Goal: Information Seeking & Learning: Check status

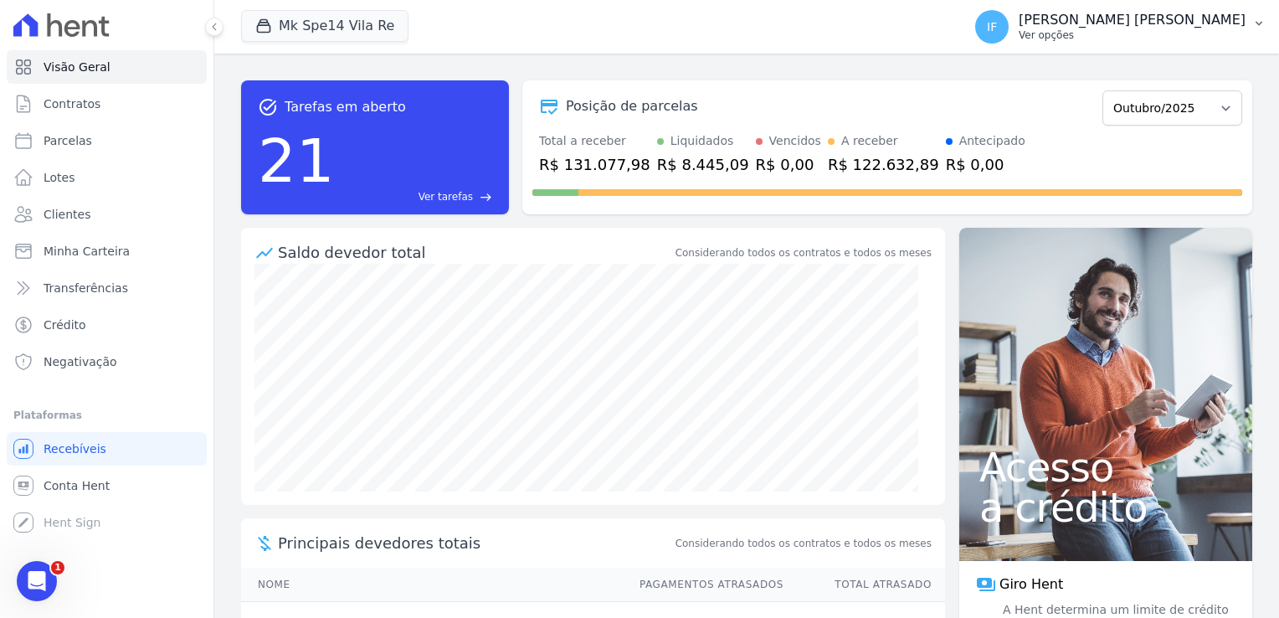
click at [1138, 28] on p "Ver opções" at bounding box center [1132, 34] width 227 height 13
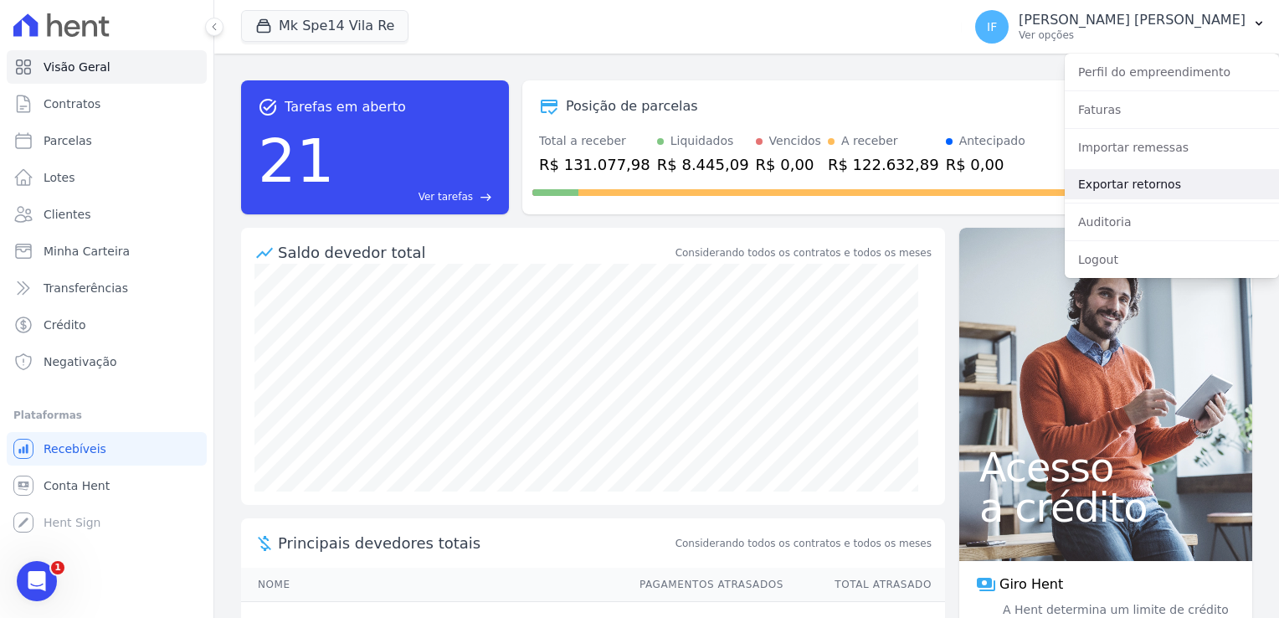
click at [1124, 186] on link "Exportar retornos" at bounding box center [1172, 184] width 214 height 30
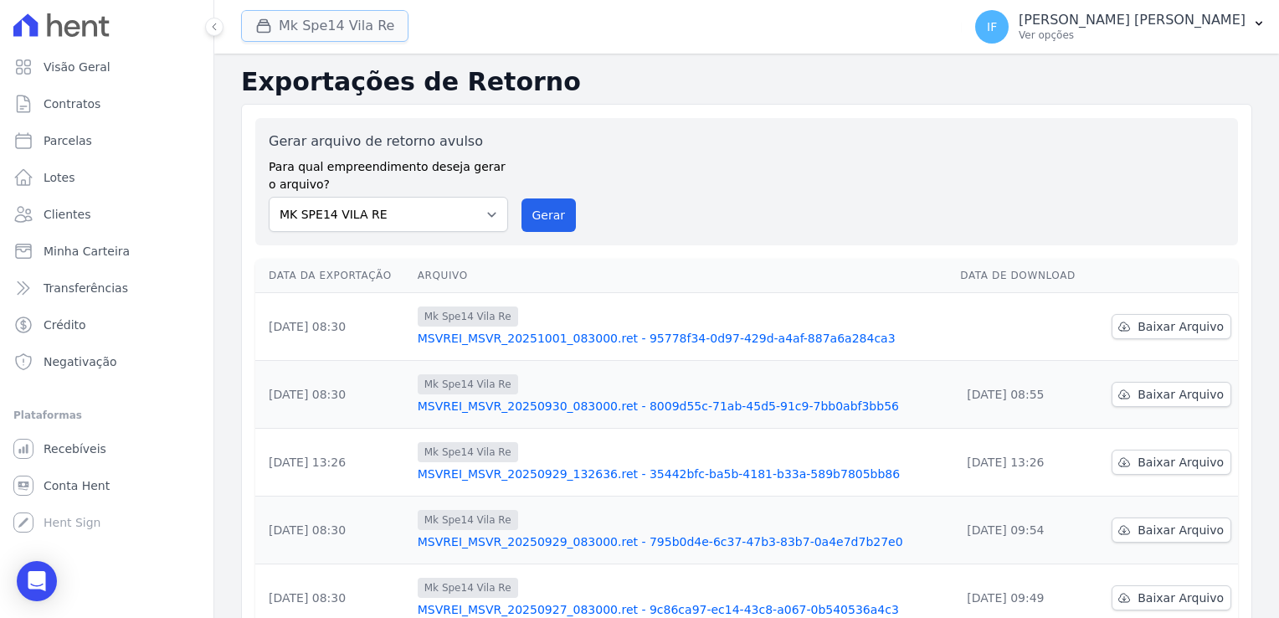
click at [352, 30] on button "Mk Spe14 Vila Re" at bounding box center [324, 26] width 167 height 32
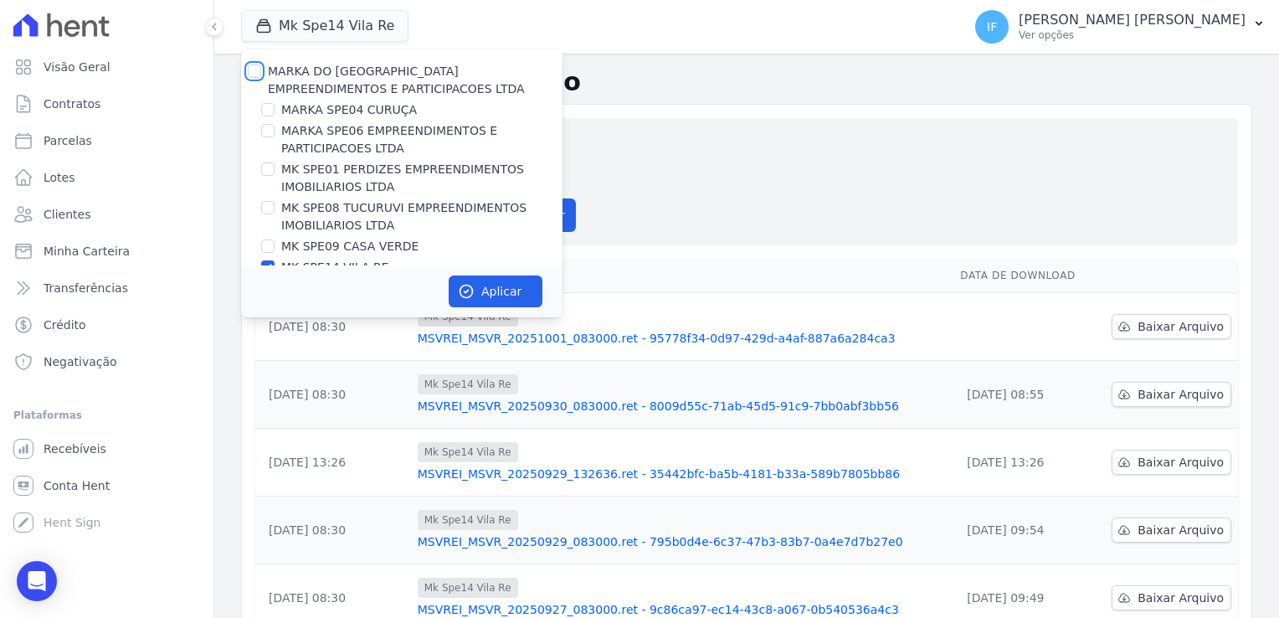
click at [251, 74] on input "MARKA DO [GEOGRAPHIC_DATA] EMPREENDIMENTOS E PARTICIPACOES LTDA" at bounding box center [254, 70] width 13 height 13
checkbox input "true"
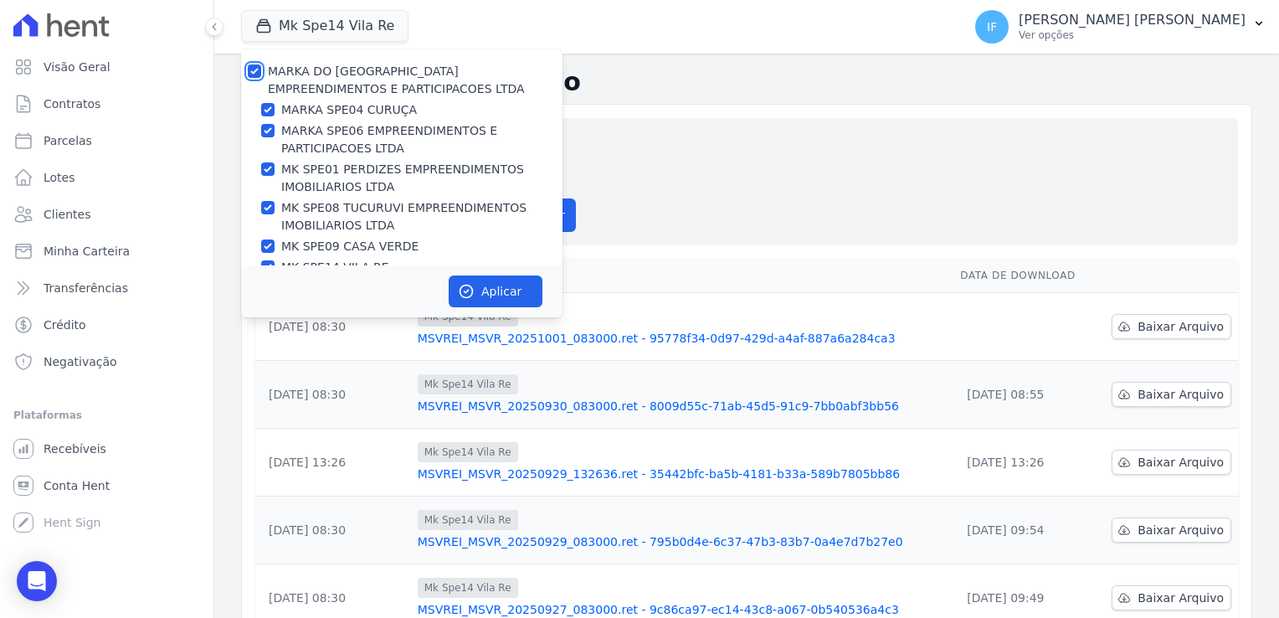
checkbox input "true"
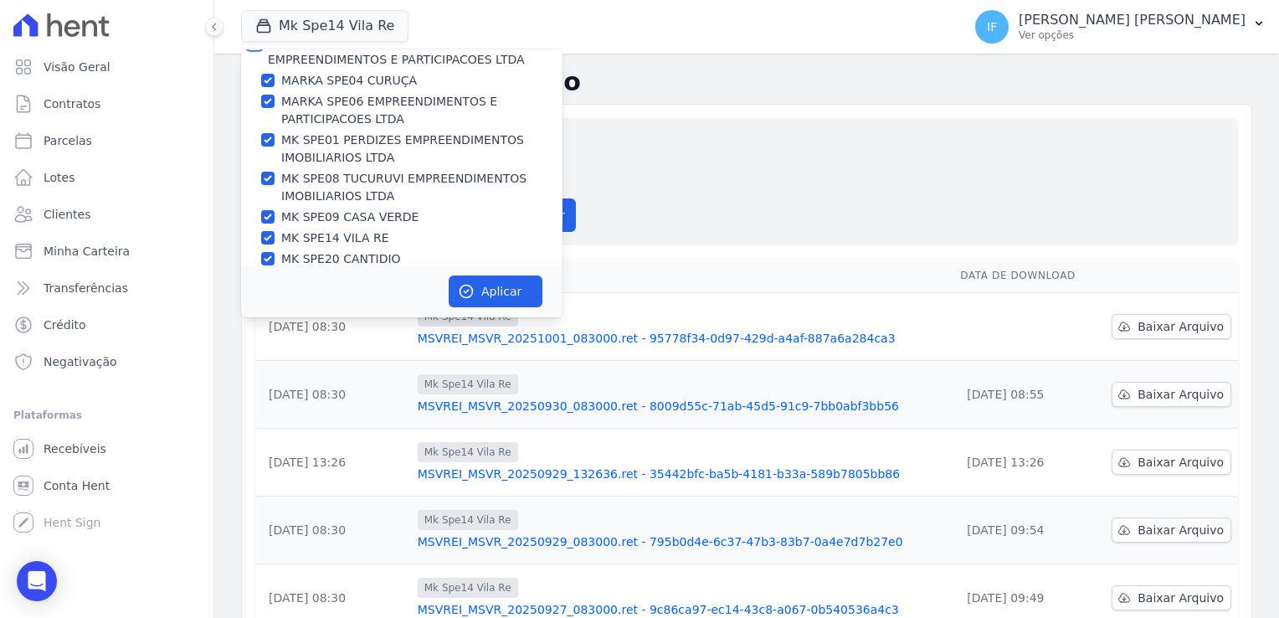
scroll to position [44, 0]
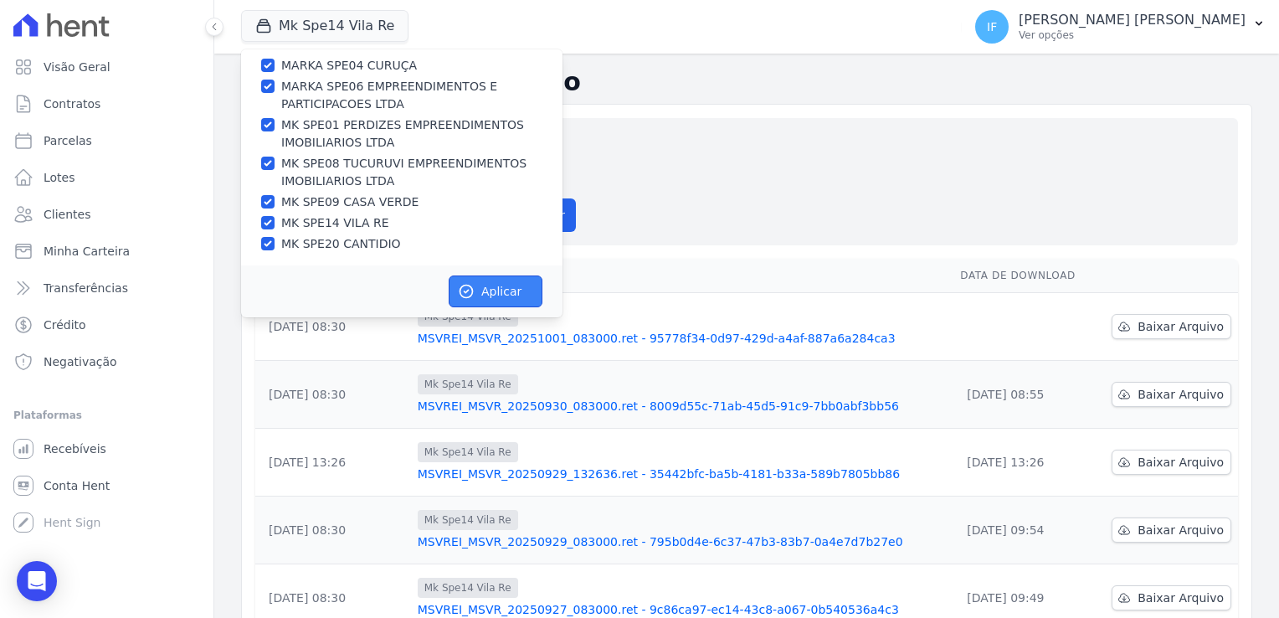
click at [500, 296] on button "Aplicar" at bounding box center [496, 291] width 94 height 32
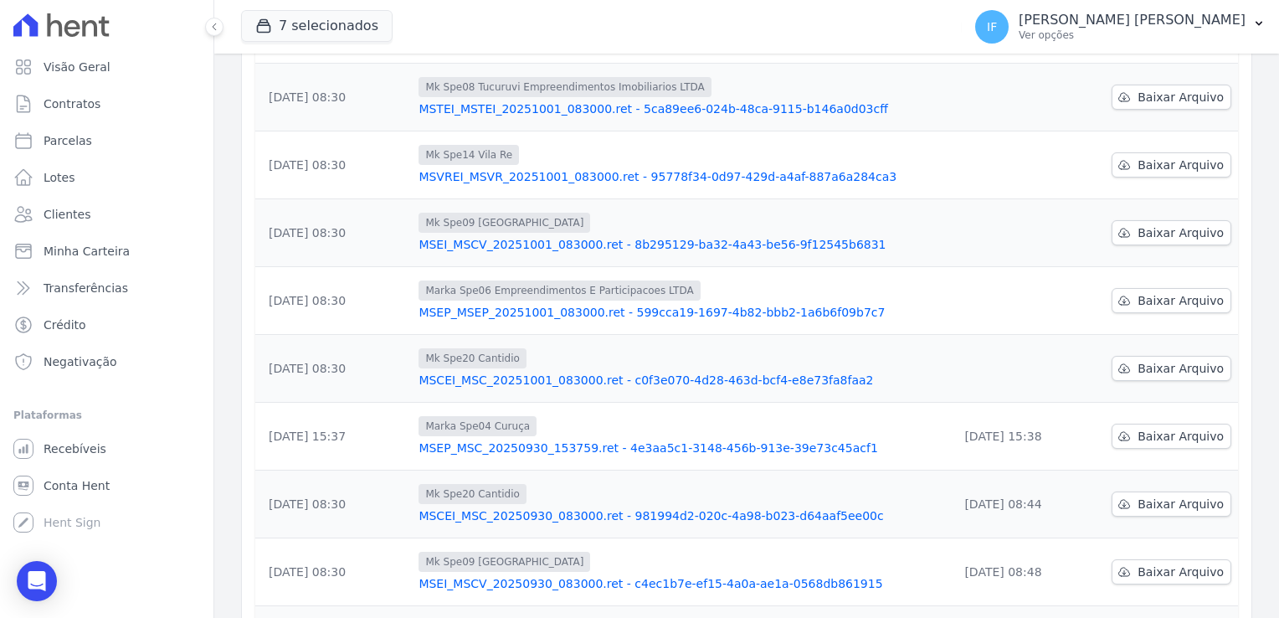
scroll to position [335, 0]
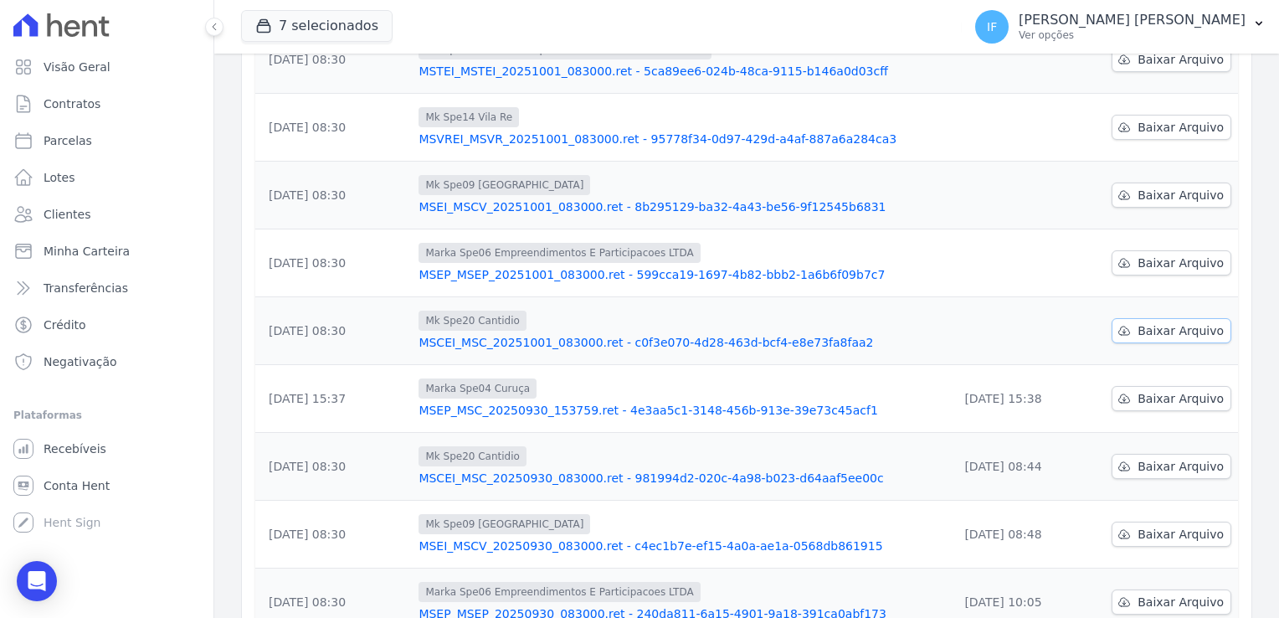
click at [1154, 335] on span "Baixar Arquivo" at bounding box center [1181, 330] width 86 height 17
click at [1153, 260] on span "Baixar Arquivo" at bounding box center [1181, 262] width 86 height 17
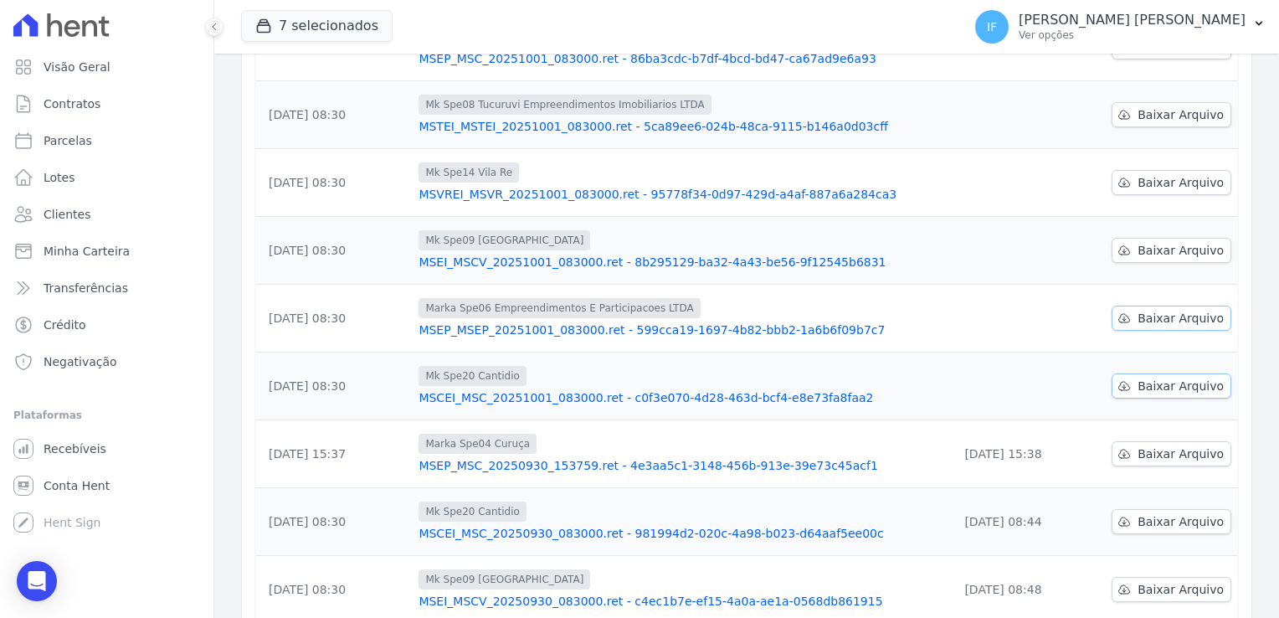
scroll to position [251, 0]
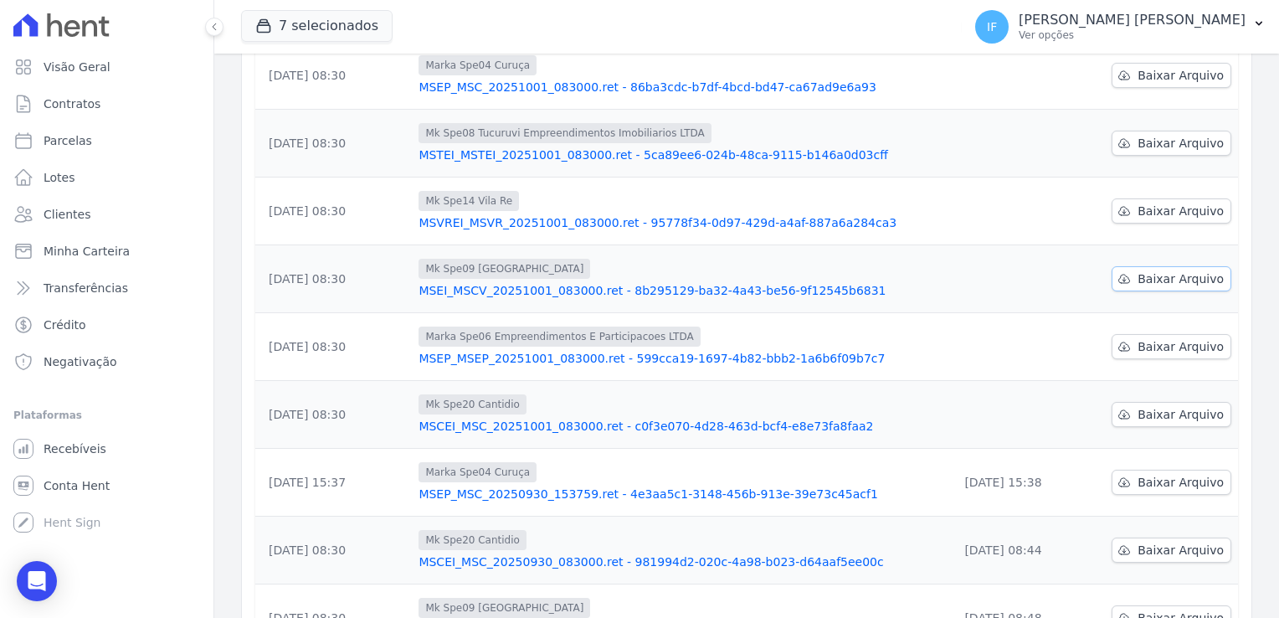
click at [1159, 280] on span "Baixar Arquivo" at bounding box center [1181, 278] width 86 height 17
click at [1138, 209] on span "Baixar Arquivo" at bounding box center [1181, 211] width 86 height 17
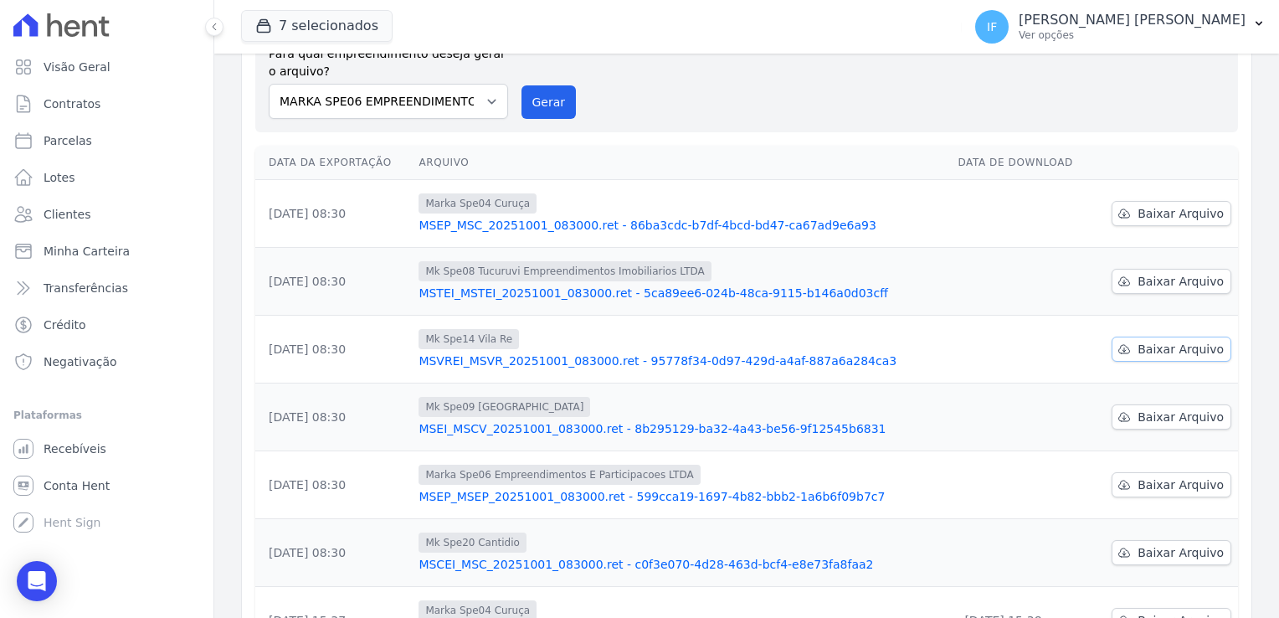
scroll to position [84, 0]
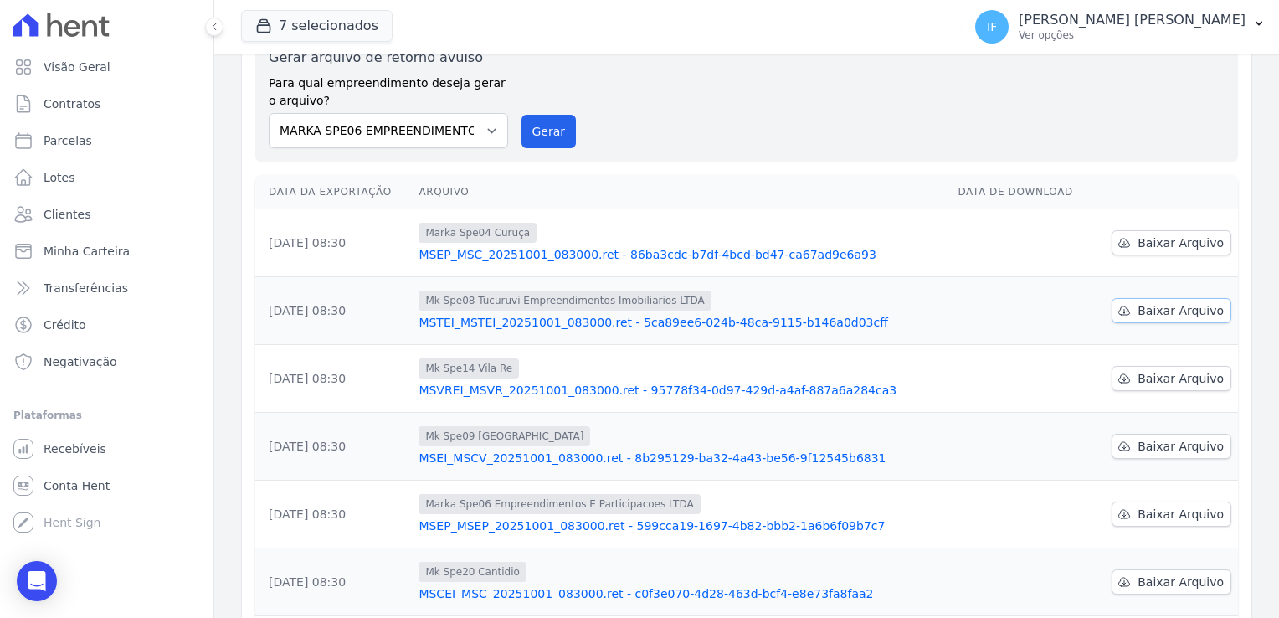
click at [1169, 307] on span "Baixar Arquivo" at bounding box center [1181, 310] width 86 height 17
click at [1173, 242] on span "Baixar Arquivo" at bounding box center [1181, 242] width 86 height 17
click at [660, 224] on div "Marka Spe04 Curuça" at bounding box center [682, 233] width 526 height 20
click at [1136, 31] on p "Ver opções" at bounding box center [1132, 34] width 227 height 13
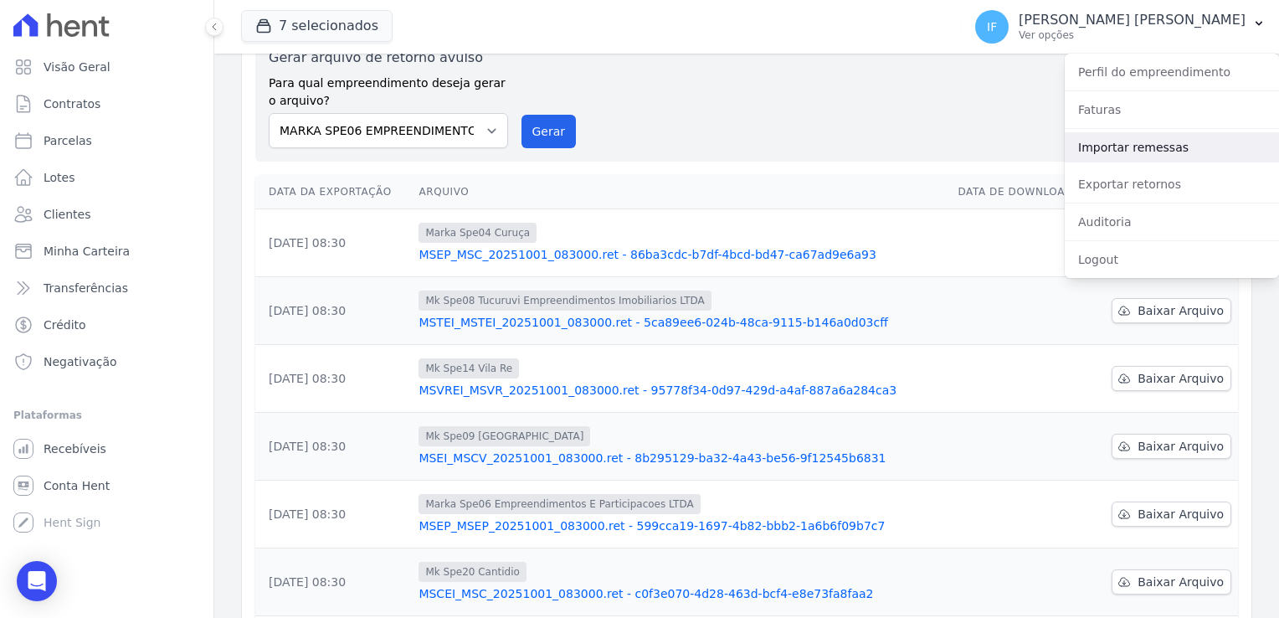
click at [1170, 152] on link "Importar remessas" at bounding box center [1172, 147] width 214 height 30
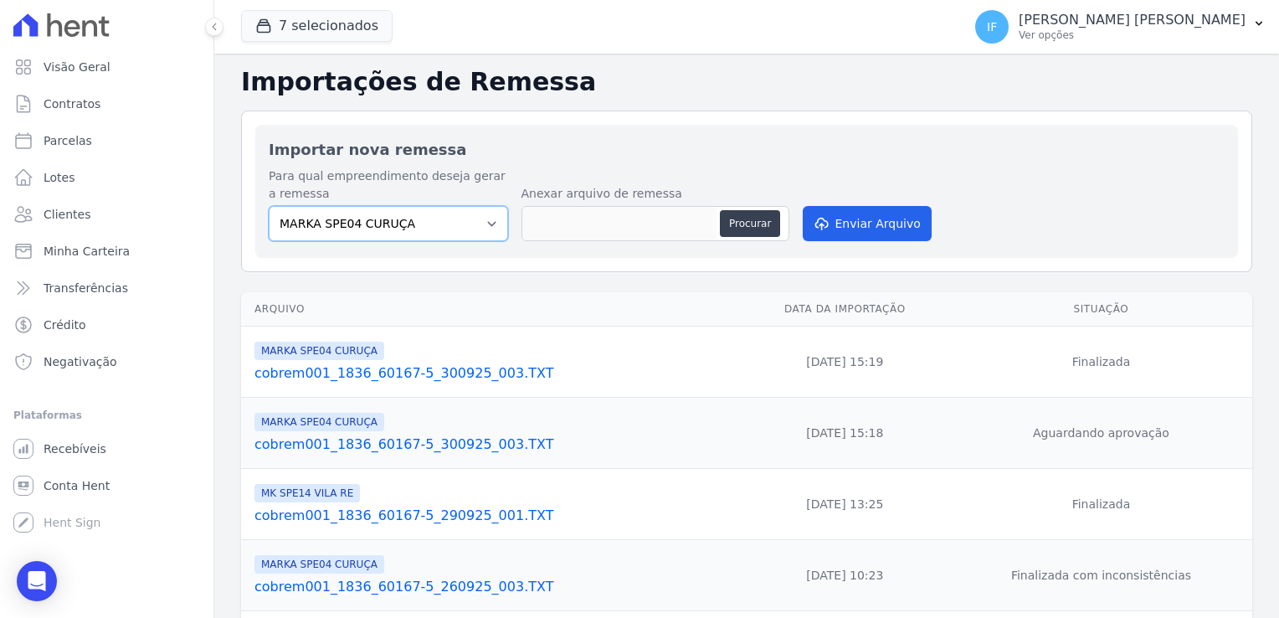
click at [466, 229] on select "MARKA SPE04 CURUÇA MARKA SPE06 EMPREENDIMENTOS E PARTICIPACOES LTDA MK SPE01 PE…" at bounding box center [388, 223] width 239 height 35
select select "39995bf4-9ae3-4619-a753-9d7f943d9086"
click at [269, 206] on select "MARKA SPE04 CURUÇA MARKA SPE06 EMPREENDIMENTOS E PARTICIPACOES LTDA MK SPE01 PE…" at bounding box center [388, 223] width 239 height 35
click at [335, 22] on button "7 selecionados" at bounding box center [317, 26] width 152 height 32
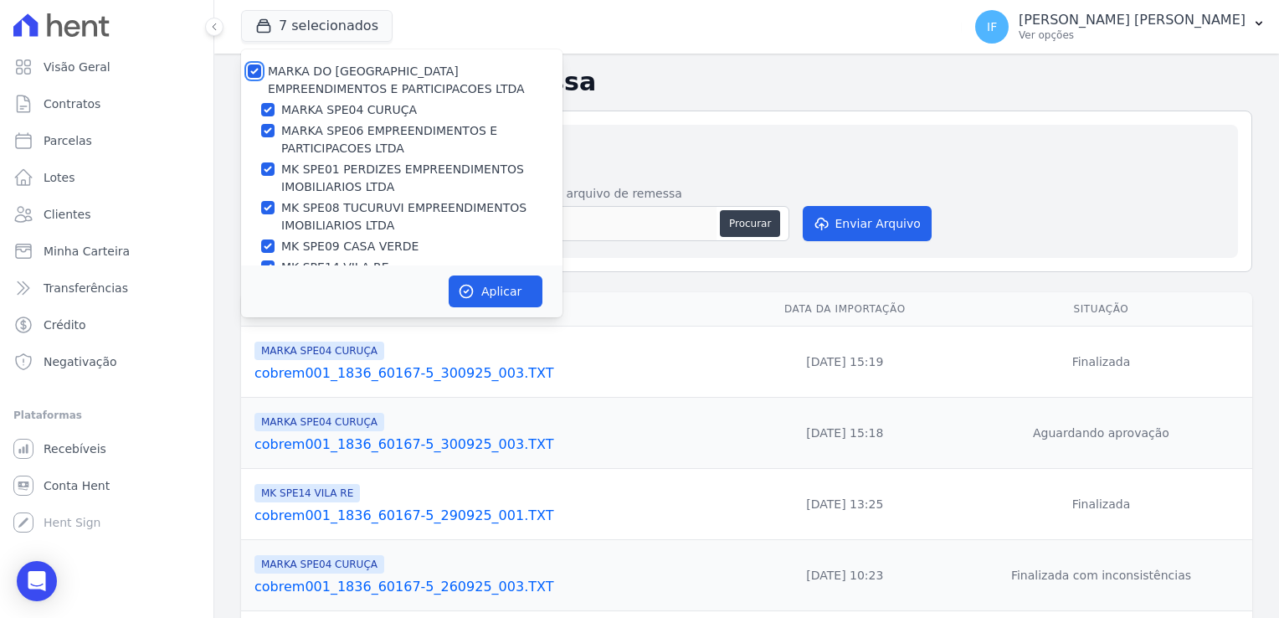
click at [260, 72] on input "MARKA DO [GEOGRAPHIC_DATA] EMPREENDIMENTOS E PARTICIPACOES LTDA" at bounding box center [254, 70] width 13 height 13
checkbox input "false"
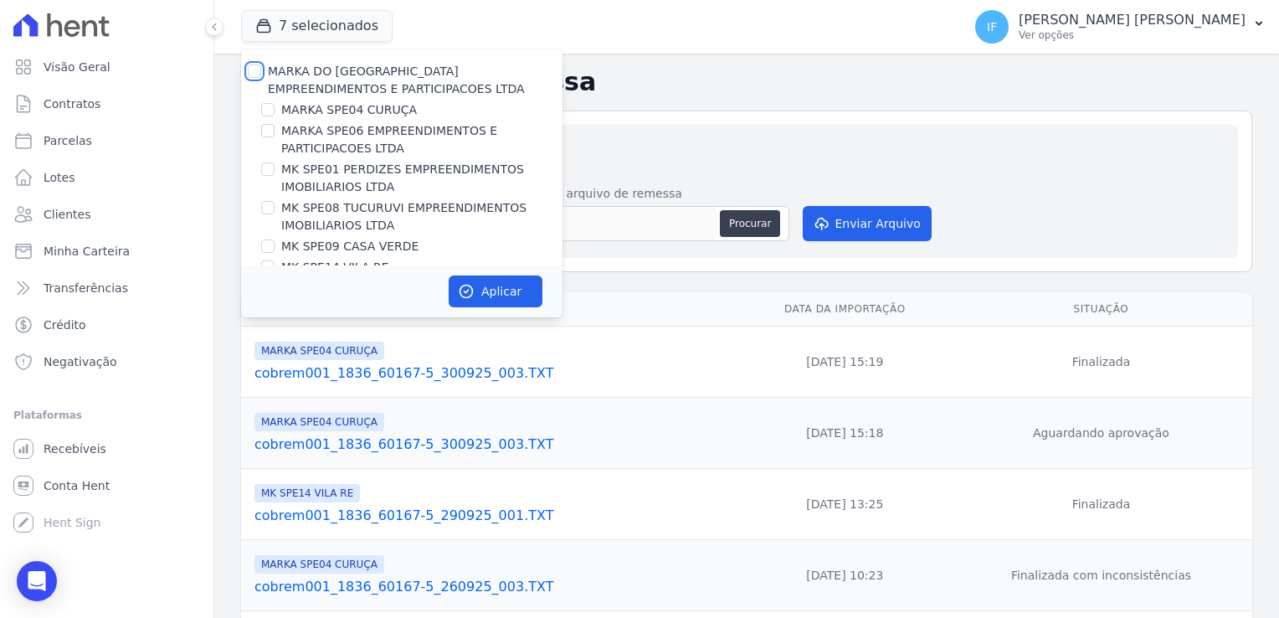
checkbox input "false"
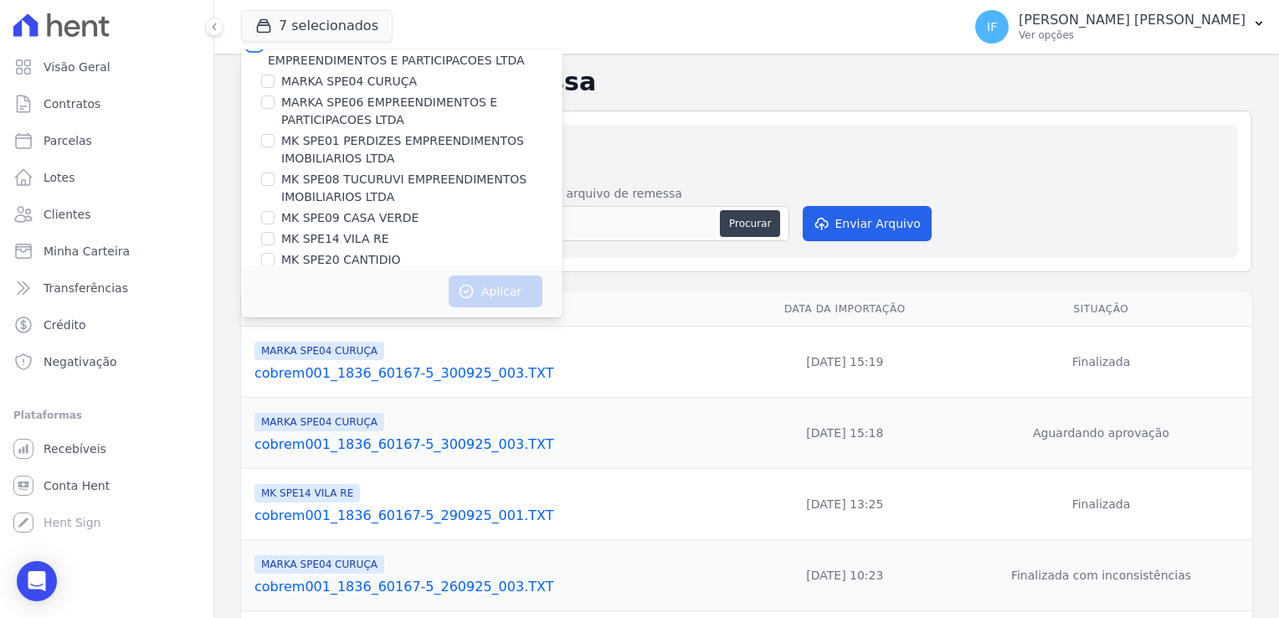
scroll to position [44, 0]
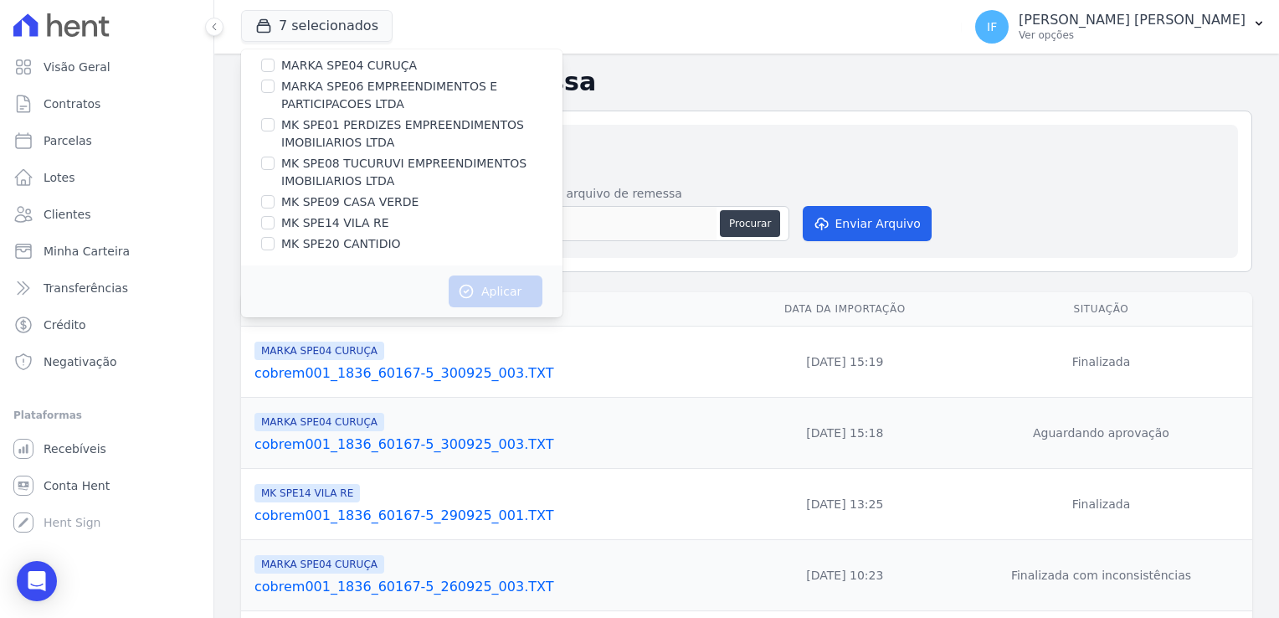
click at [357, 223] on label "MK SPE14 VILA RE" at bounding box center [335, 223] width 108 height 18
click at [275, 223] on input "MK SPE14 VILA RE" at bounding box center [267, 222] width 13 height 13
checkbox input "true"
click at [511, 307] on div "Aplicar" at bounding box center [401, 291] width 321 height 52
click at [505, 290] on button "Aplicar" at bounding box center [496, 291] width 94 height 32
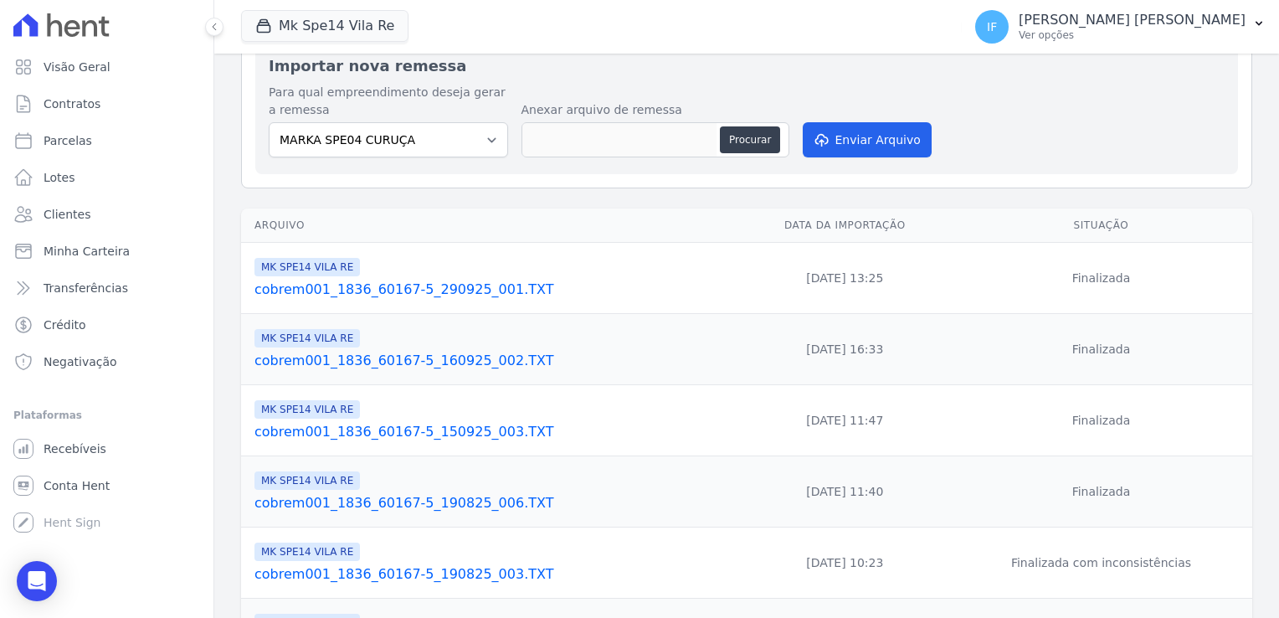
scroll to position [0, 0]
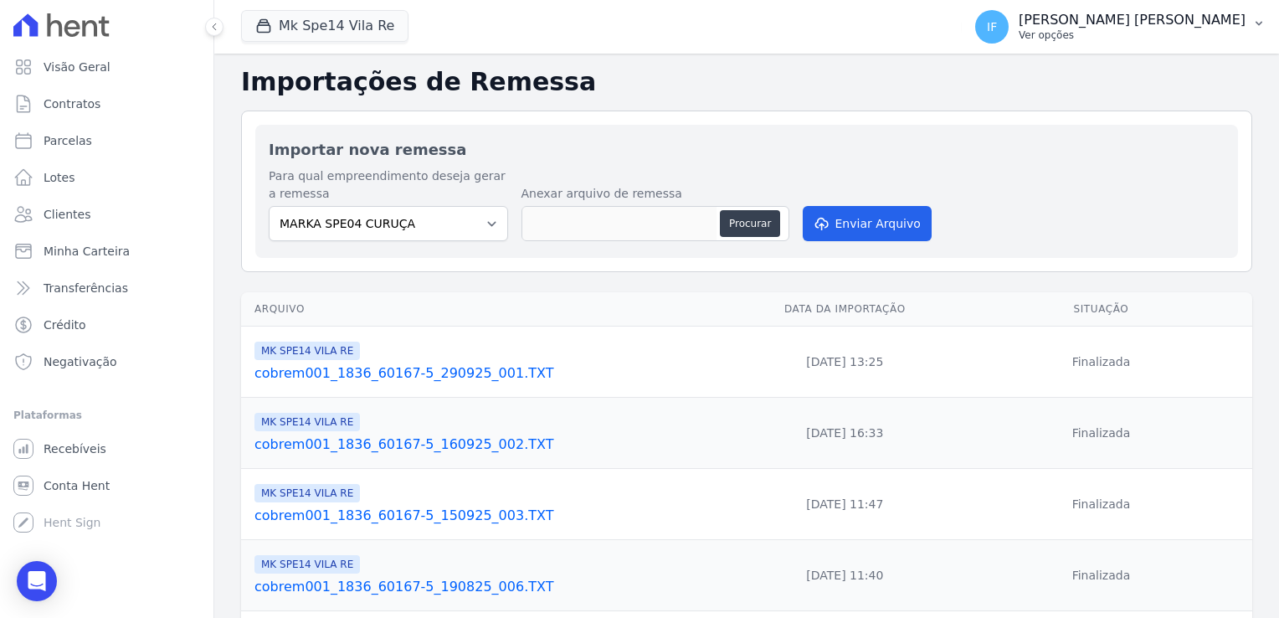
click at [1147, 33] on p "Ver opções" at bounding box center [1132, 34] width 227 height 13
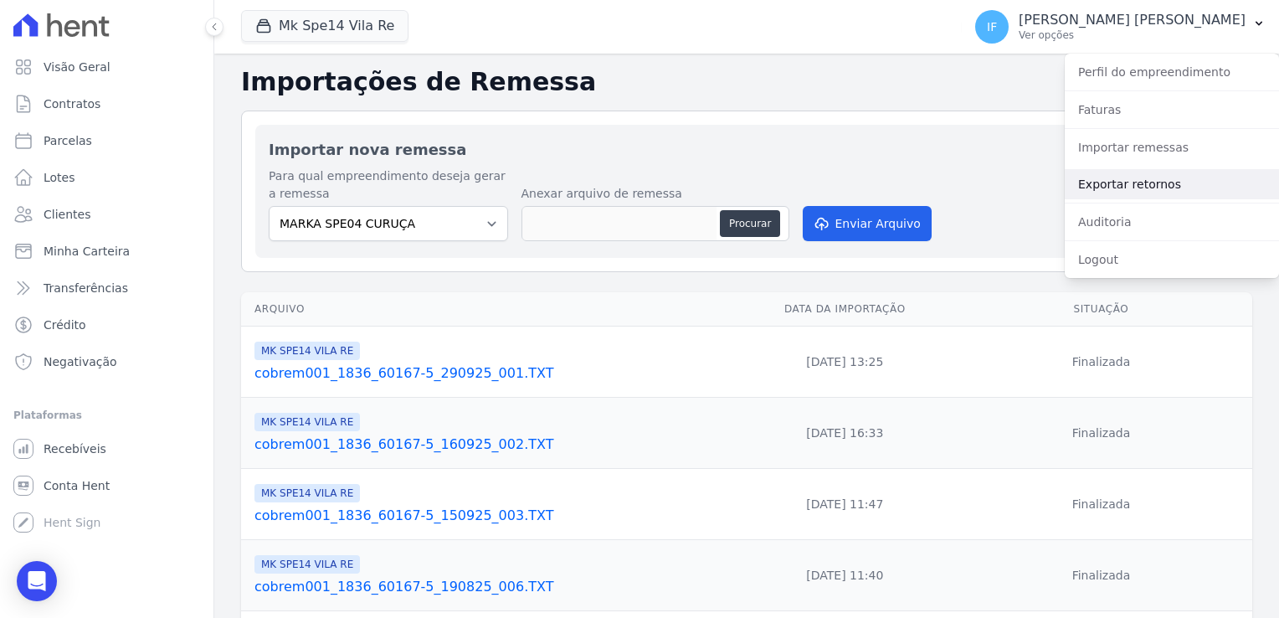
click at [1185, 189] on link "Exportar retornos" at bounding box center [1172, 184] width 214 height 30
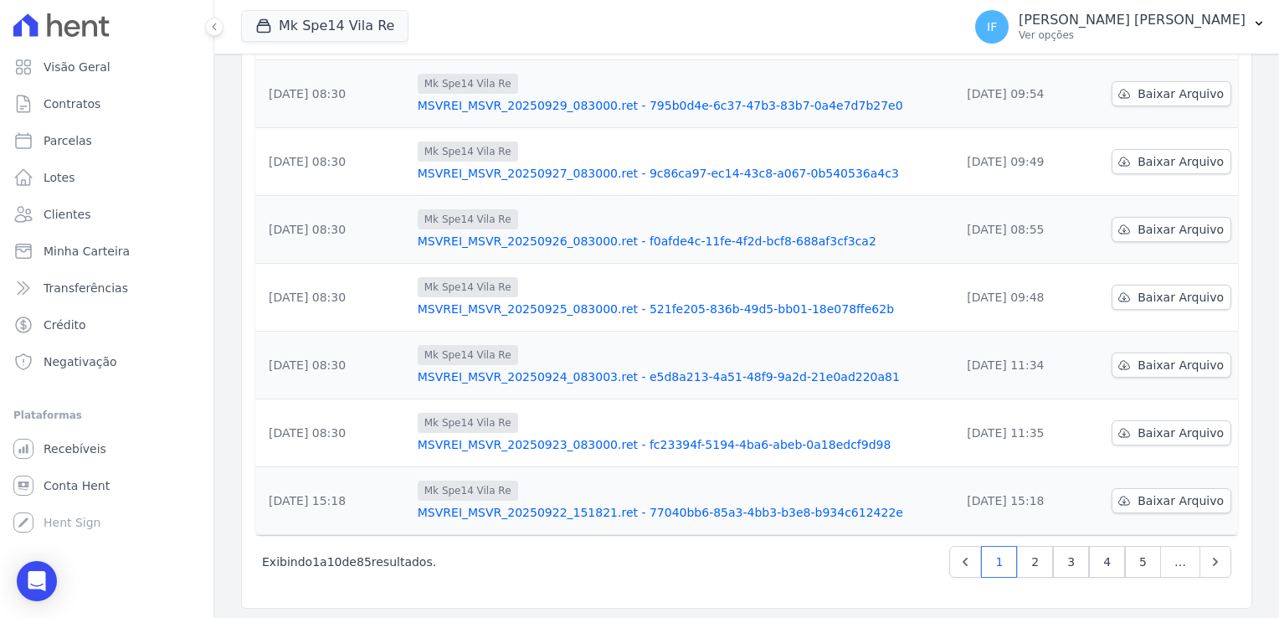
scroll to position [437, 0]
click at [1031, 571] on link "2" at bounding box center [1035, 561] width 36 height 32
click at [1034, 567] on link "3" at bounding box center [1035, 561] width 36 height 32
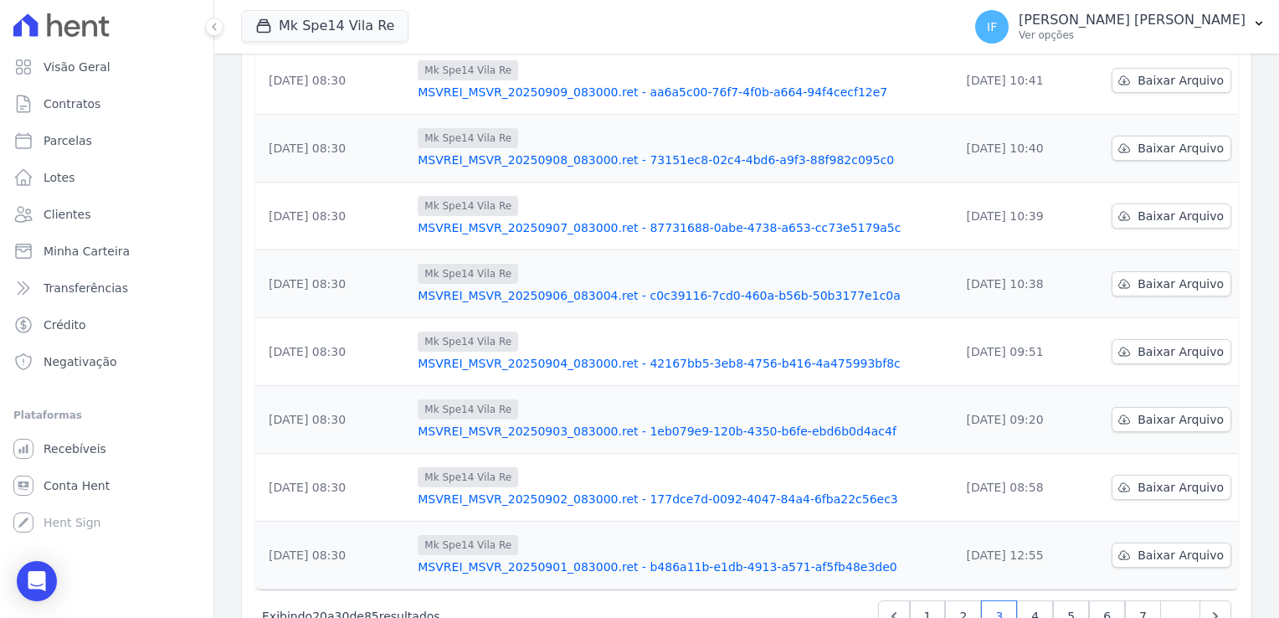
scroll to position [353, 0]
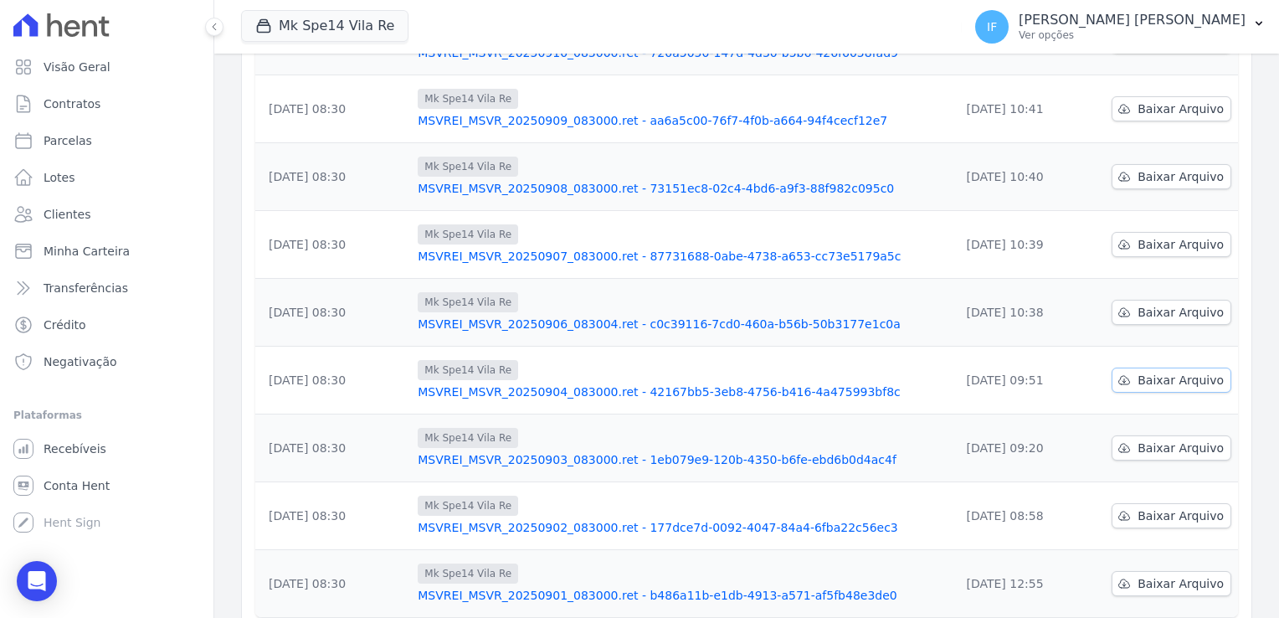
click at [1168, 381] on span "Baixar Arquivo" at bounding box center [1181, 380] width 86 height 17
click at [1148, 309] on span "Baixar Arquivo" at bounding box center [1181, 312] width 86 height 17
click at [53, 105] on span "Contratos" at bounding box center [72, 103] width 57 height 17
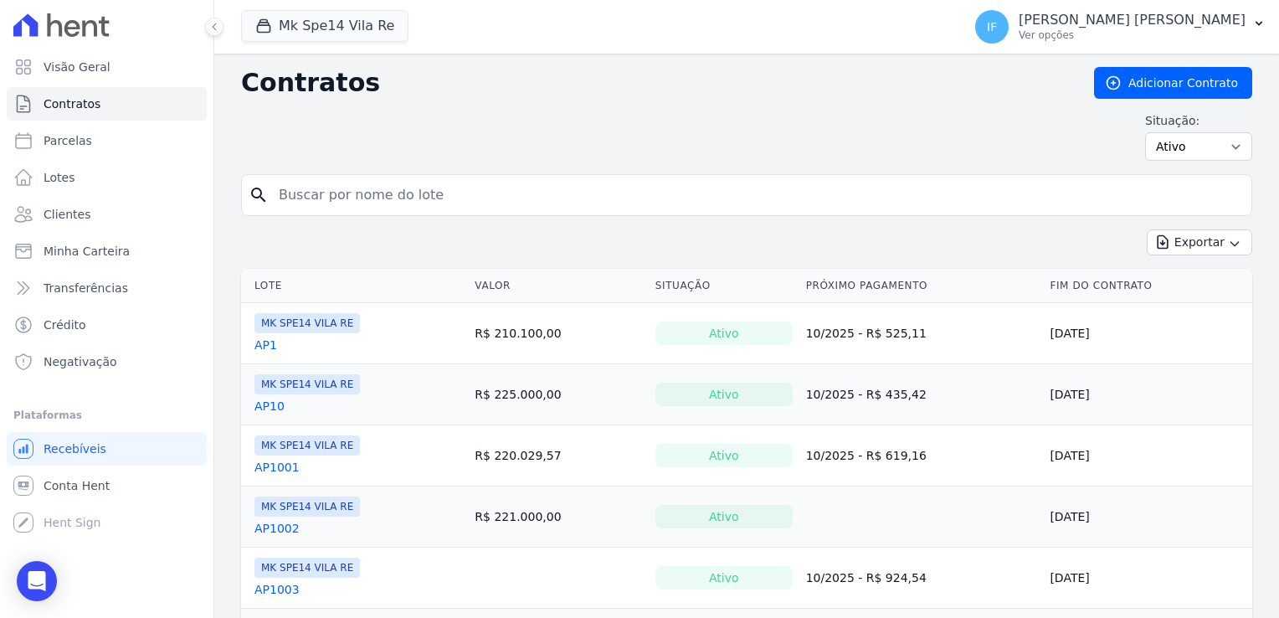
click at [347, 197] on input "search" at bounding box center [757, 194] width 976 height 33
type input "1023"
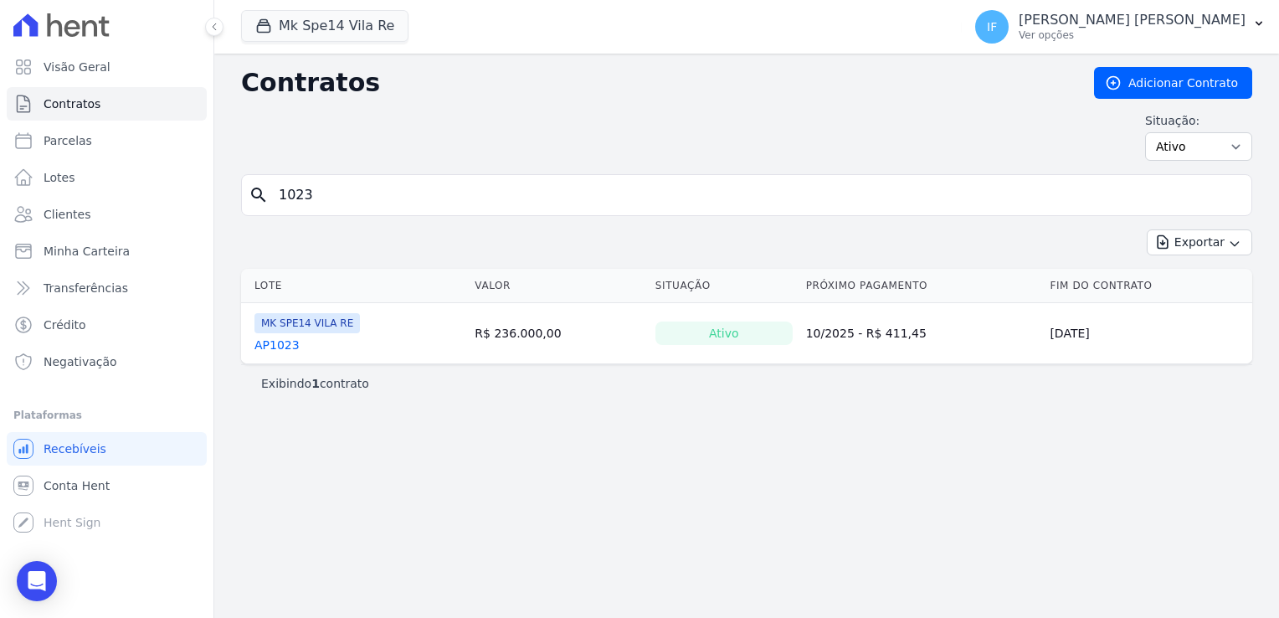
click at [265, 347] on link "AP1023" at bounding box center [276, 345] width 45 height 17
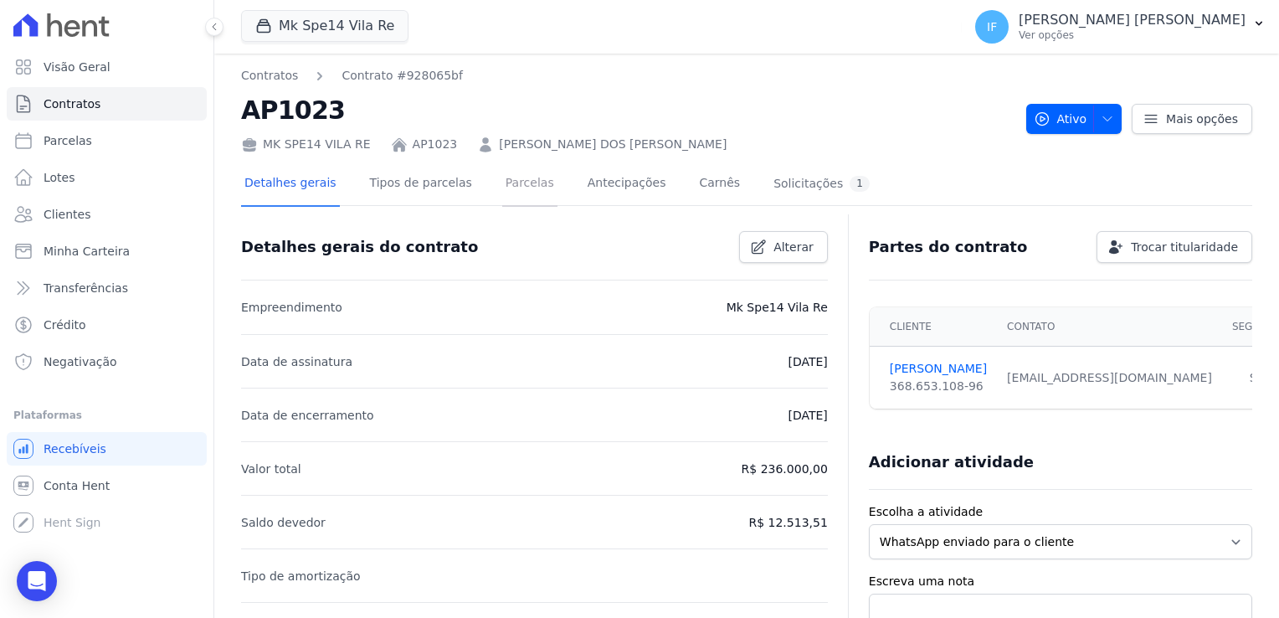
click at [502, 188] on link "Parcelas" at bounding box center [529, 184] width 55 height 44
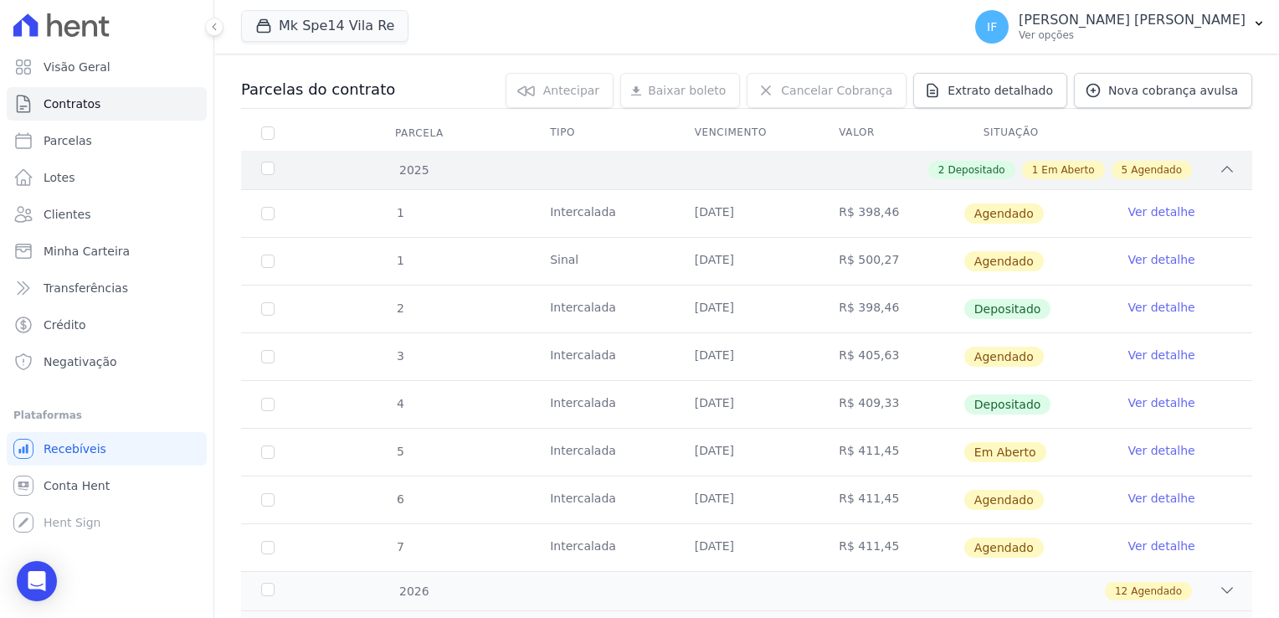
scroll to position [167, 0]
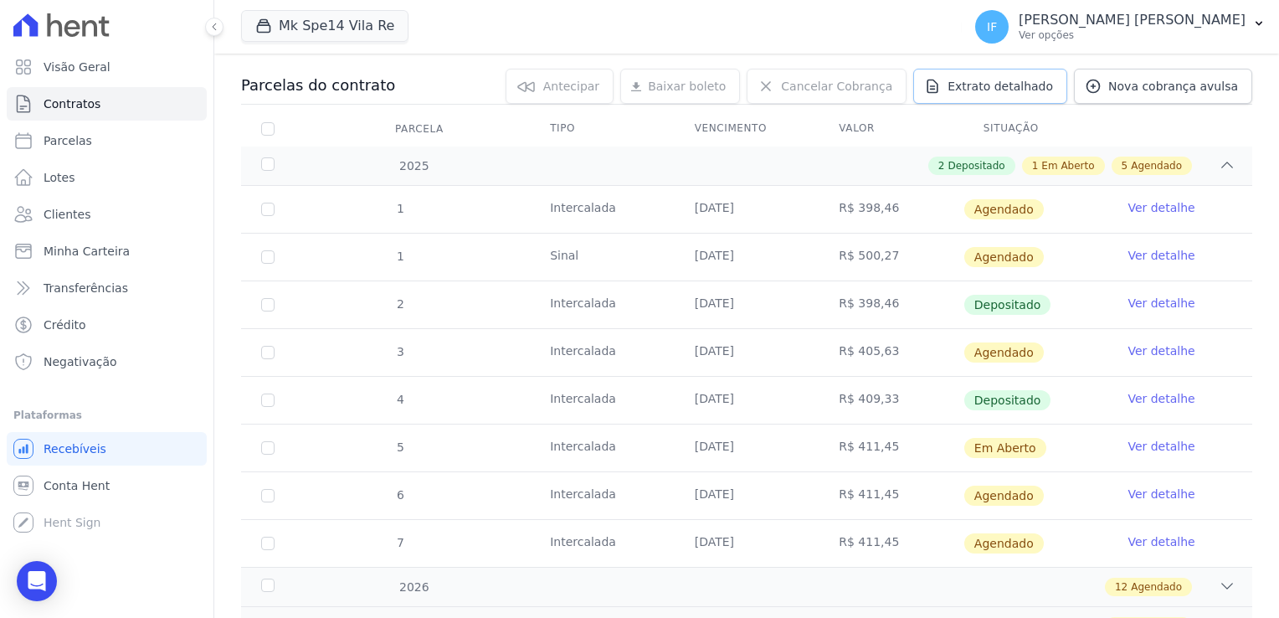
click at [1019, 79] on span "Extrato detalhado" at bounding box center [1000, 86] width 105 height 17
click at [1024, 92] on span "Extrato detalhado" at bounding box center [1000, 86] width 105 height 17
click at [1006, 86] on span "Extrato detalhado" at bounding box center [1000, 86] width 105 height 17
click at [1185, 88] on span "Exportar PDF" at bounding box center [1225, 87] width 88 height 17
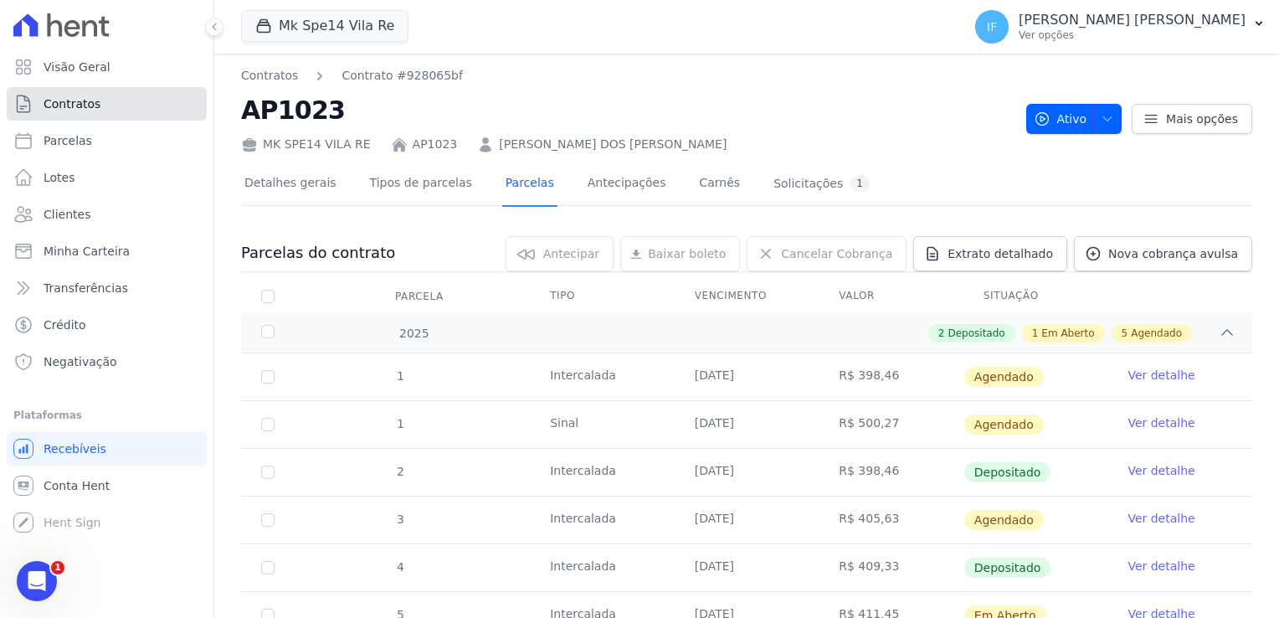
click at [113, 109] on link "Contratos" at bounding box center [107, 103] width 200 height 33
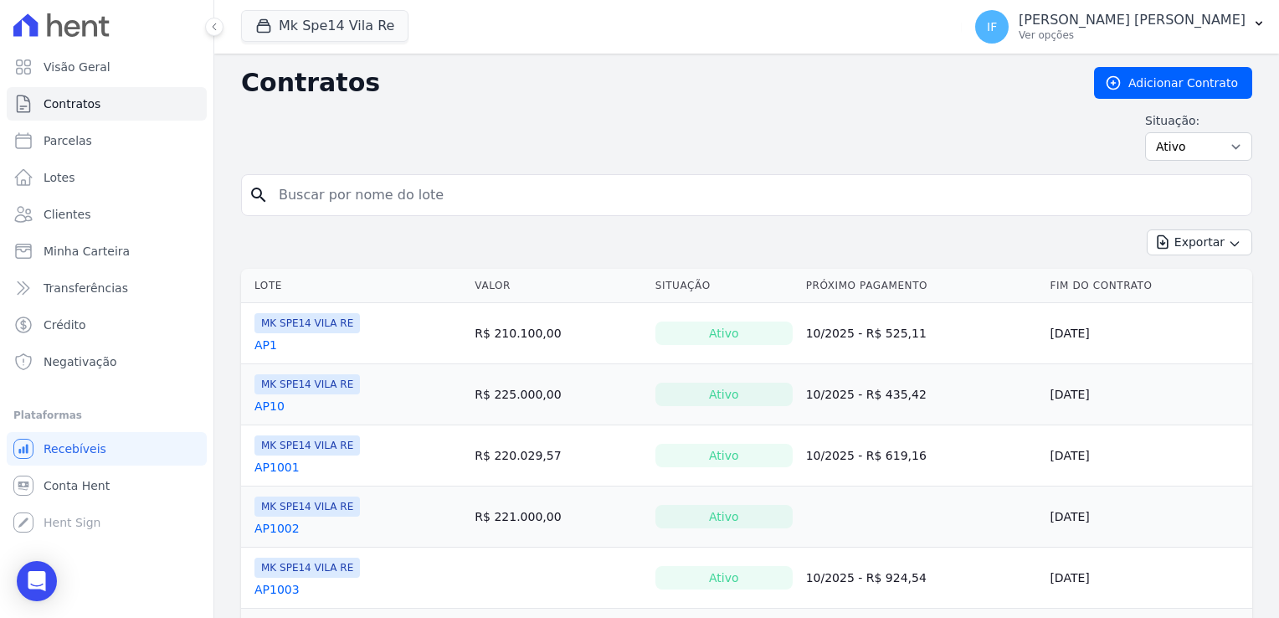
click at [293, 190] on input "search" at bounding box center [757, 194] width 976 height 33
type input "3017"
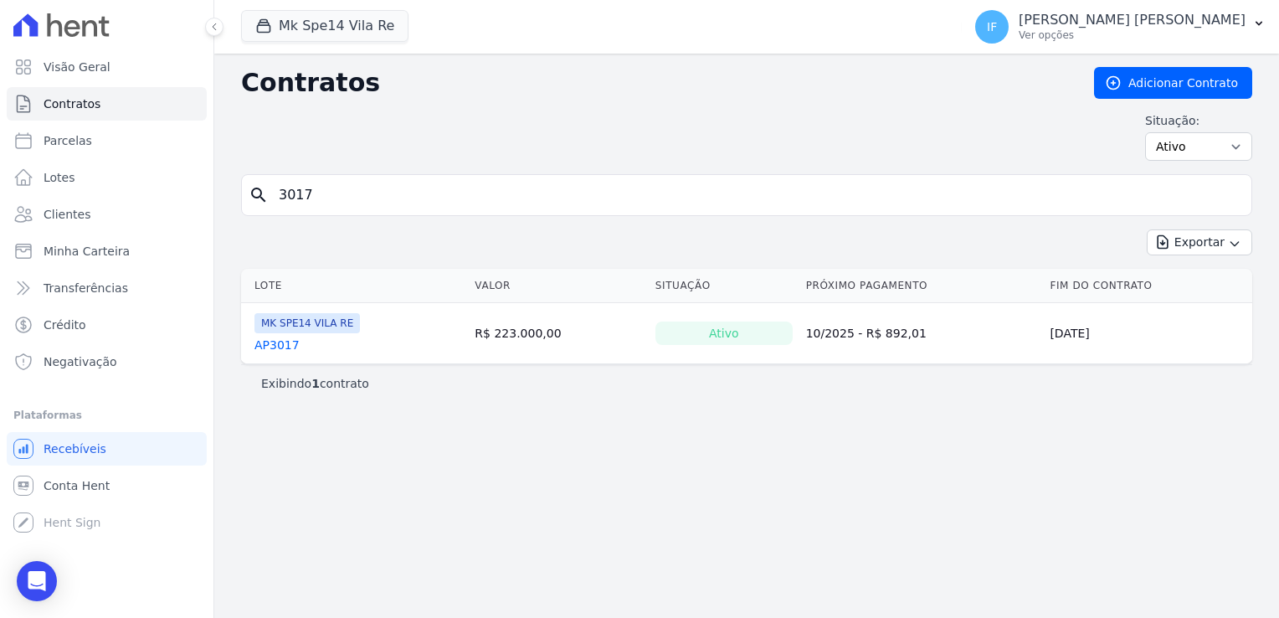
click at [265, 347] on link "AP3017" at bounding box center [276, 345] width 45 height 17
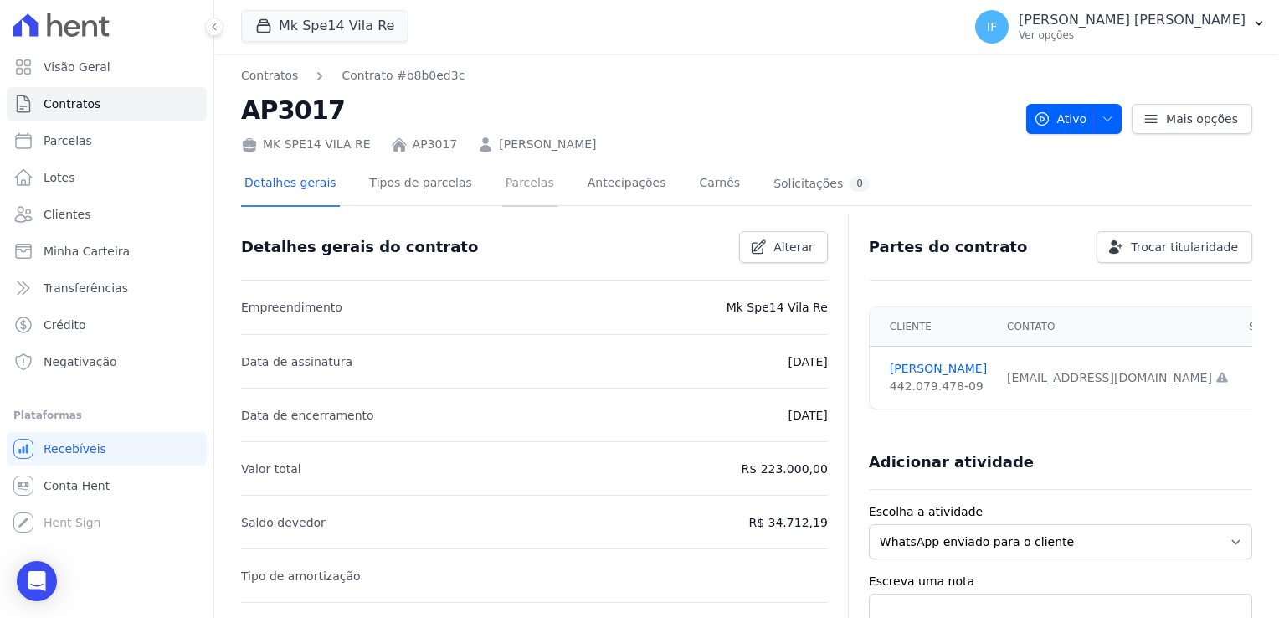
click at [503, 182] on link "Parcelas" at bounding box center [529, 184] width 55 height 44
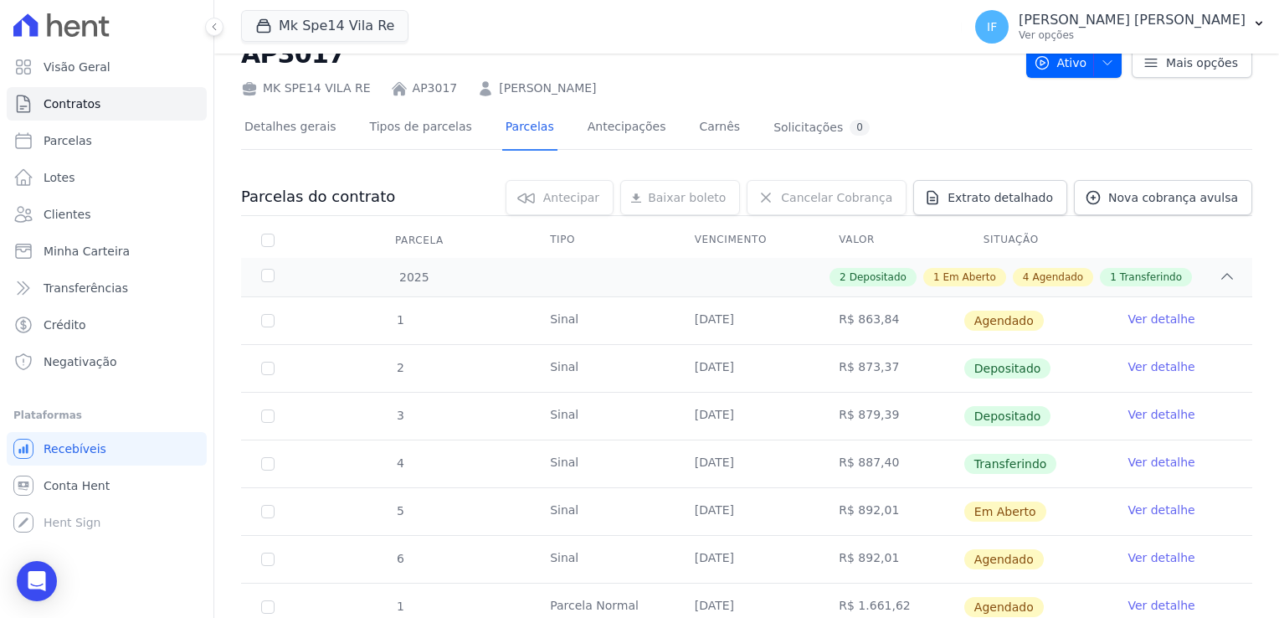
scroll to position [167, 0]
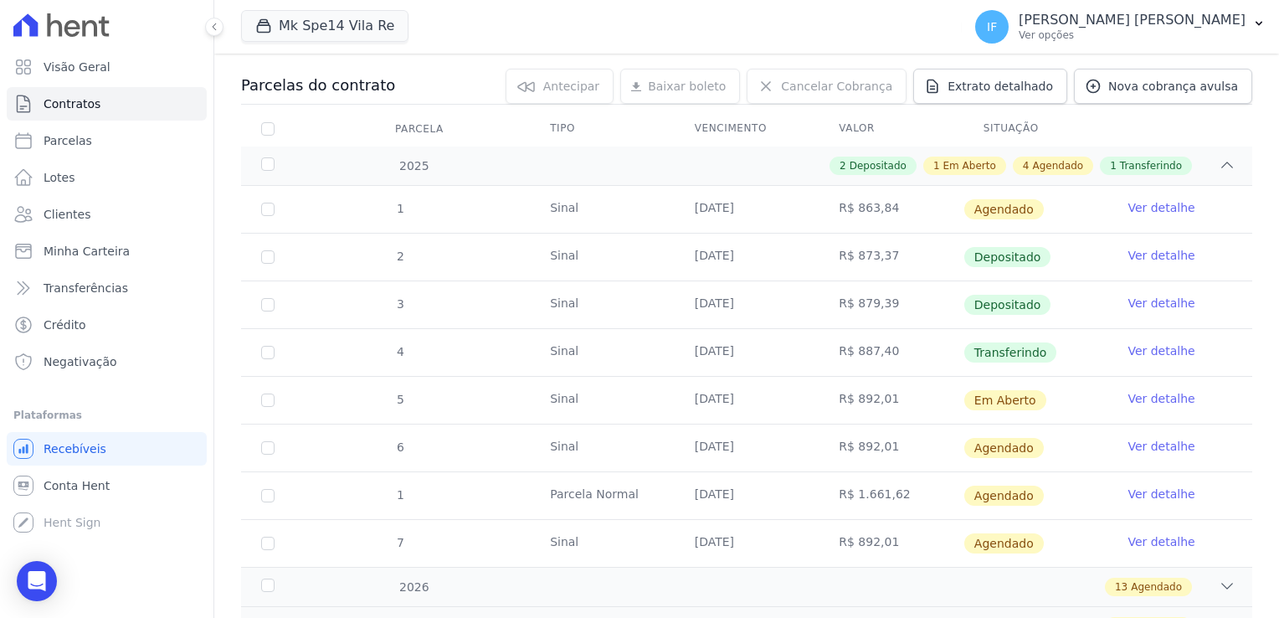
click at [1150, 350] on link "Ver detalhe" at bounding box center [1161, 350] width 67 height 17
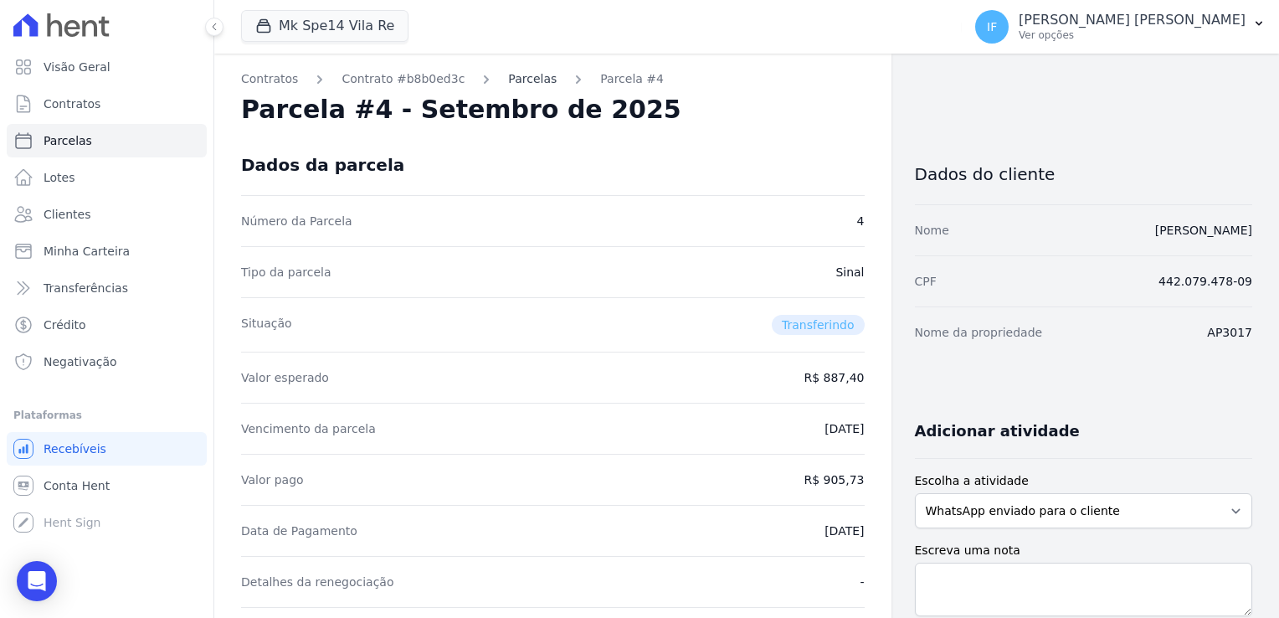
click at [508, 79] on link "Parcelas" at bounding box center [532, 79] width 49 height 18
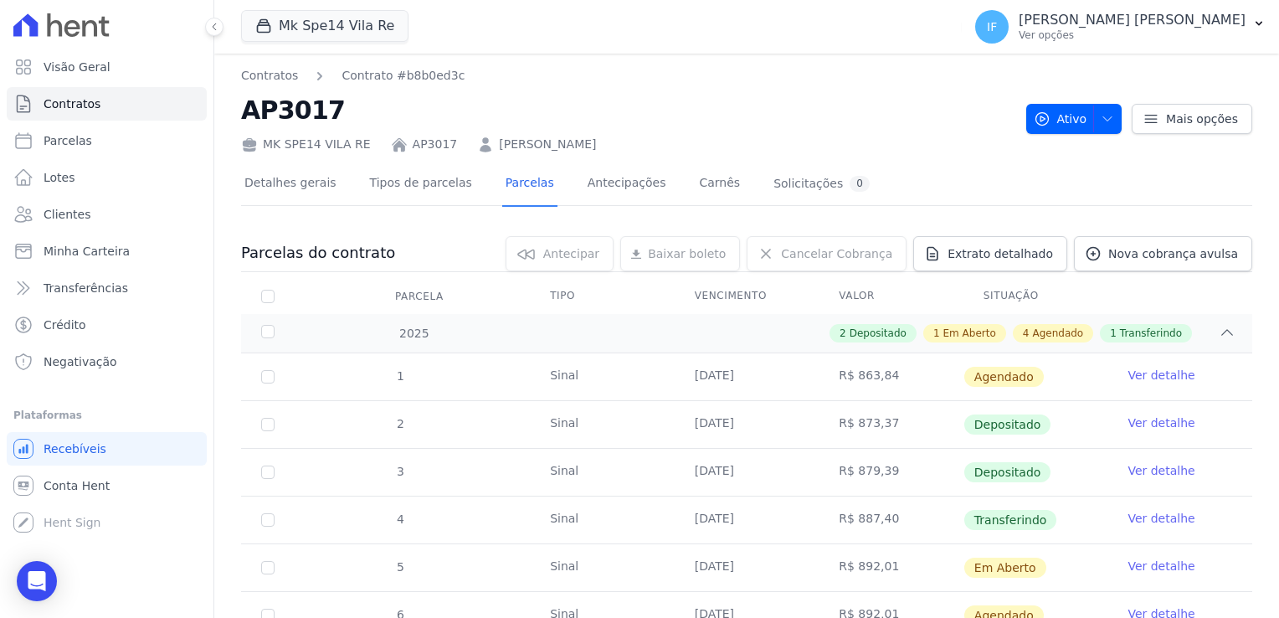
click at [1159, 468] on link "Ver detalhe" at bounding box center [1161, 470] width 67 height 17
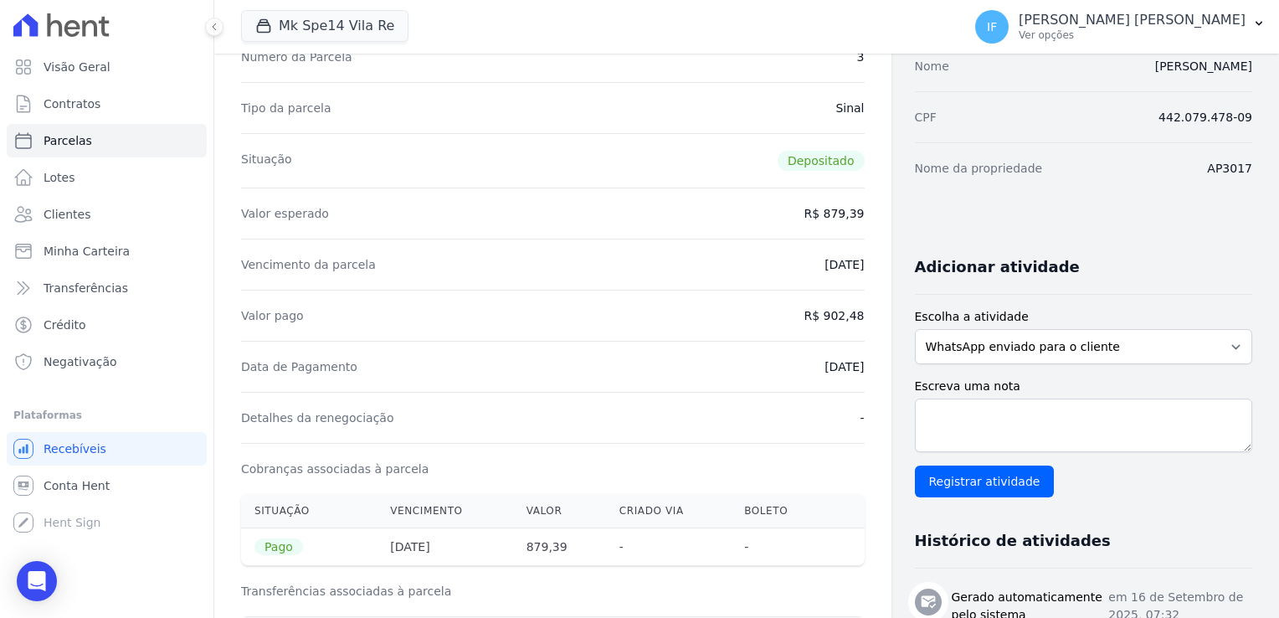
scroll to position [167, 0]
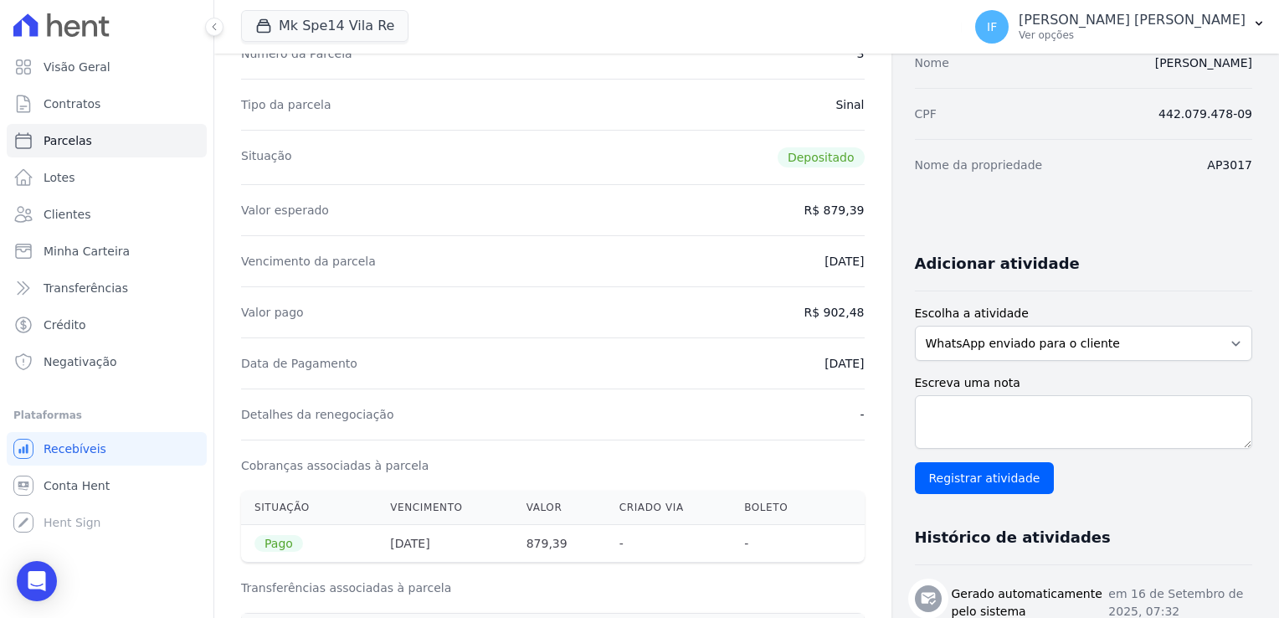
drag, startPoint x: 787, startPoint y: 258, endPoint x: 866, endPoint y: 261, distance: 79.6
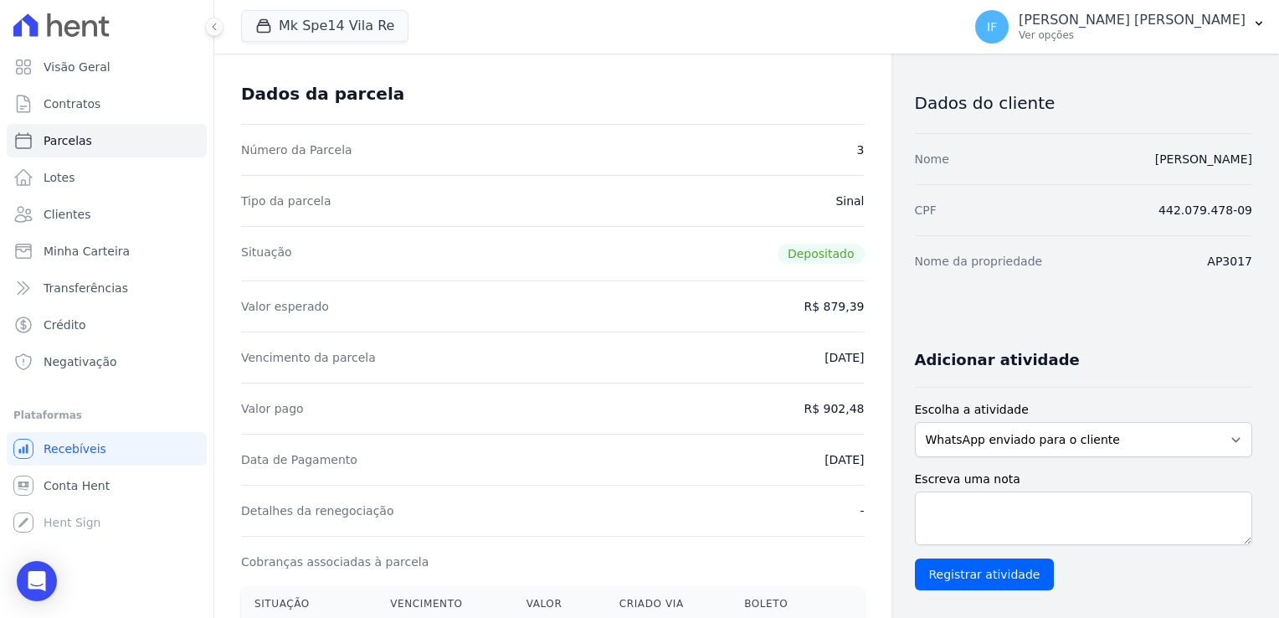
scroll to position [0, 0]
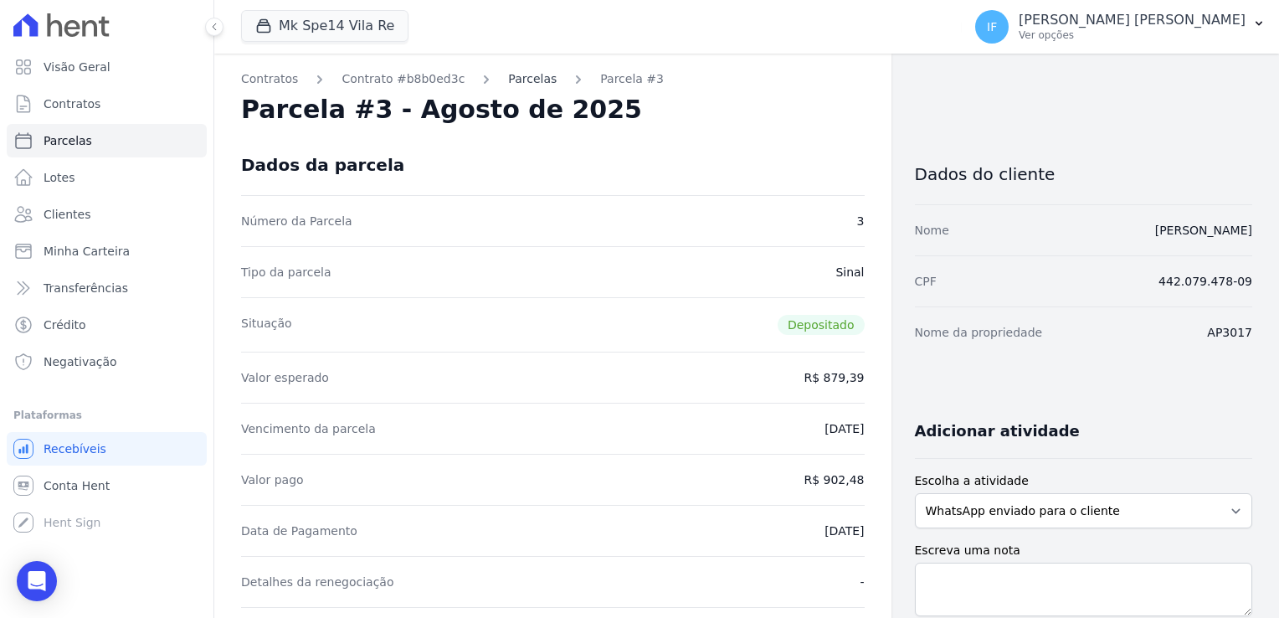
click at [515, 75] on link "Parcelas" at bounding box center [532, 79] width 49 height 18
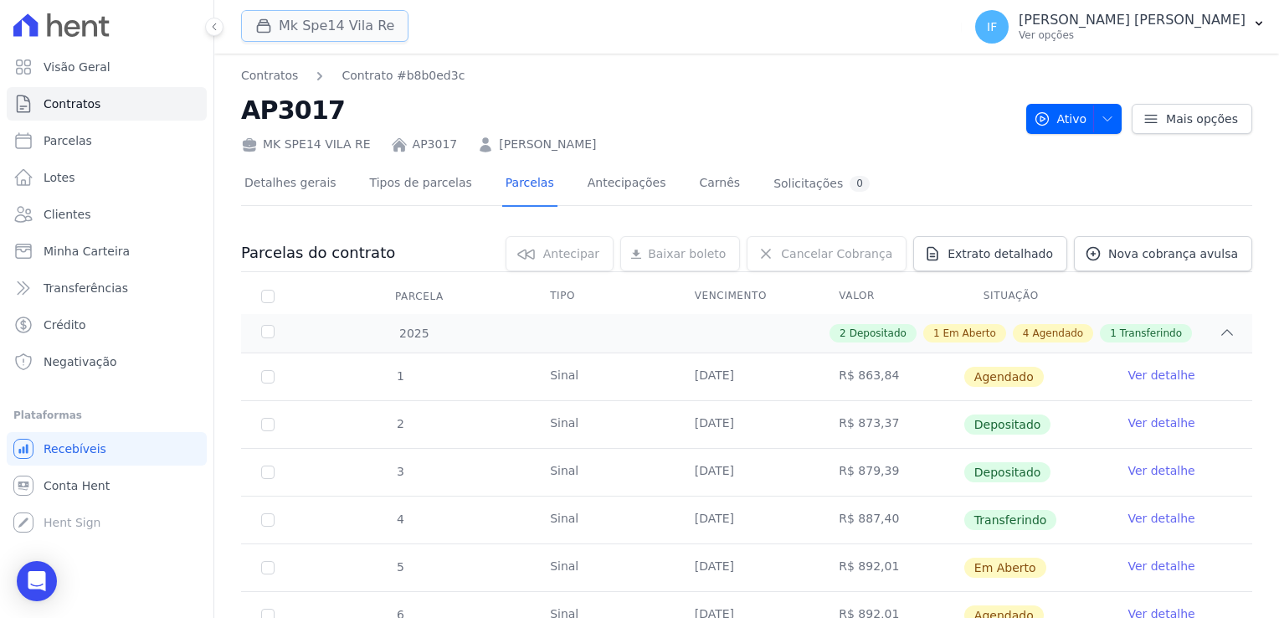
click at [335, 29] on button "Mk Spe14 Vila Re" at bounding box center [324, 26] width 167 height 32
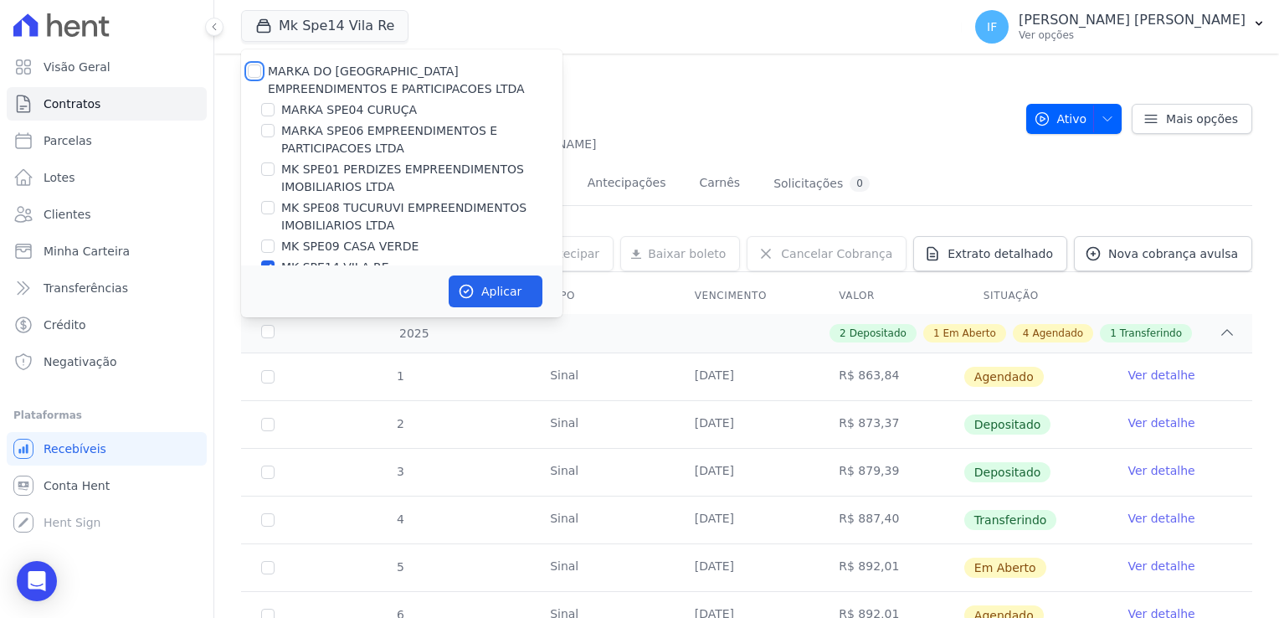
click at [253, 69] on input "MARKA DO [GEOGRAPHIC_DATA] EMPREENDIMENTOS E PARTICIPACOES LTDA" at bounding box center [254, 70] width 13 height 13
checkbox input "true"
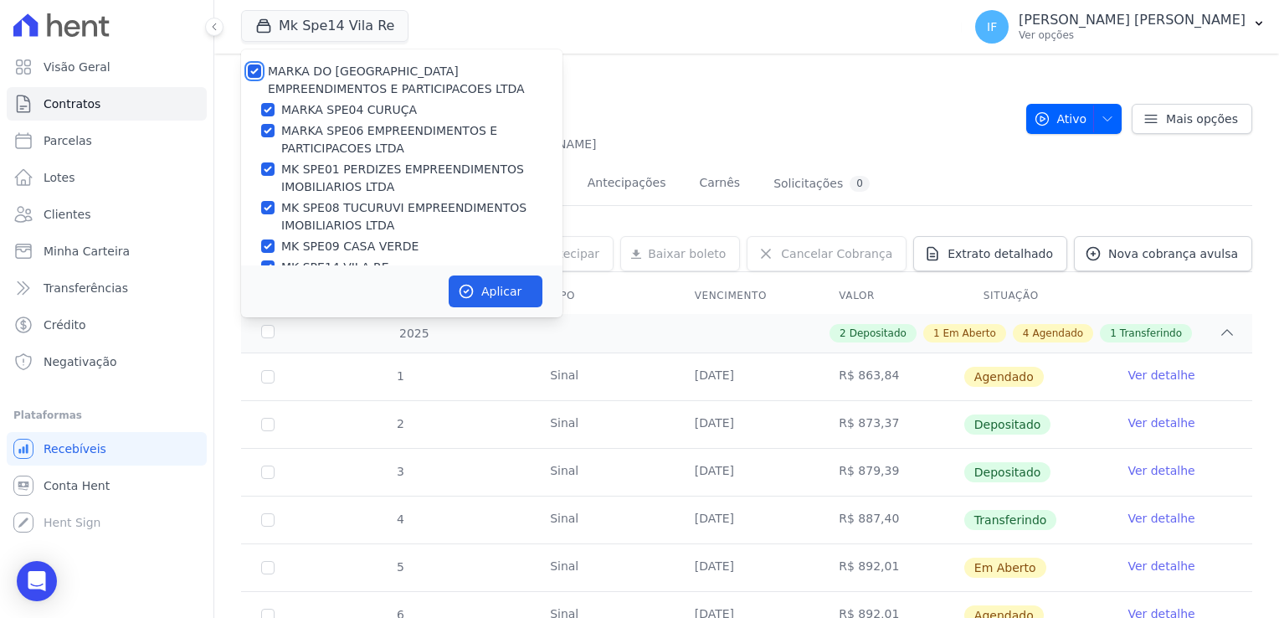
checkbox input "true"
click at [253, 69] on input "MARKA DO [GEOGRAPHIC_DATA] EMPREENDIMENTOS E PARTICIPACOES LTDA" at bounding box center [254, 70] width 13 height 13
checkbox input "false"
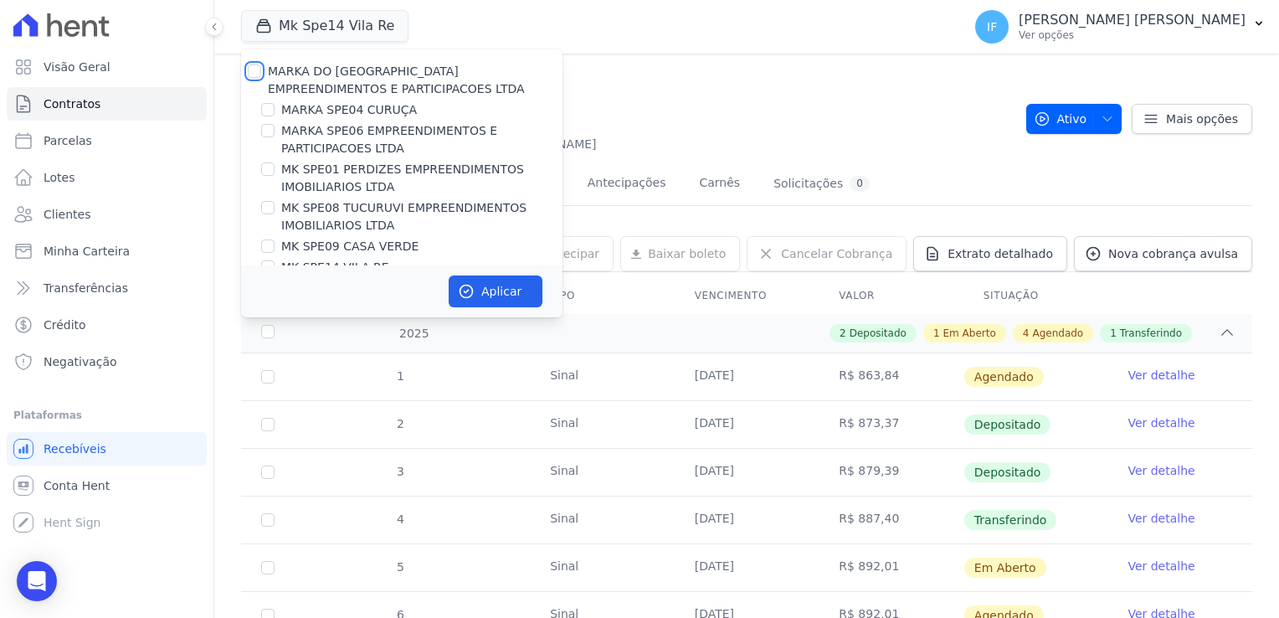
checkbox input "false"
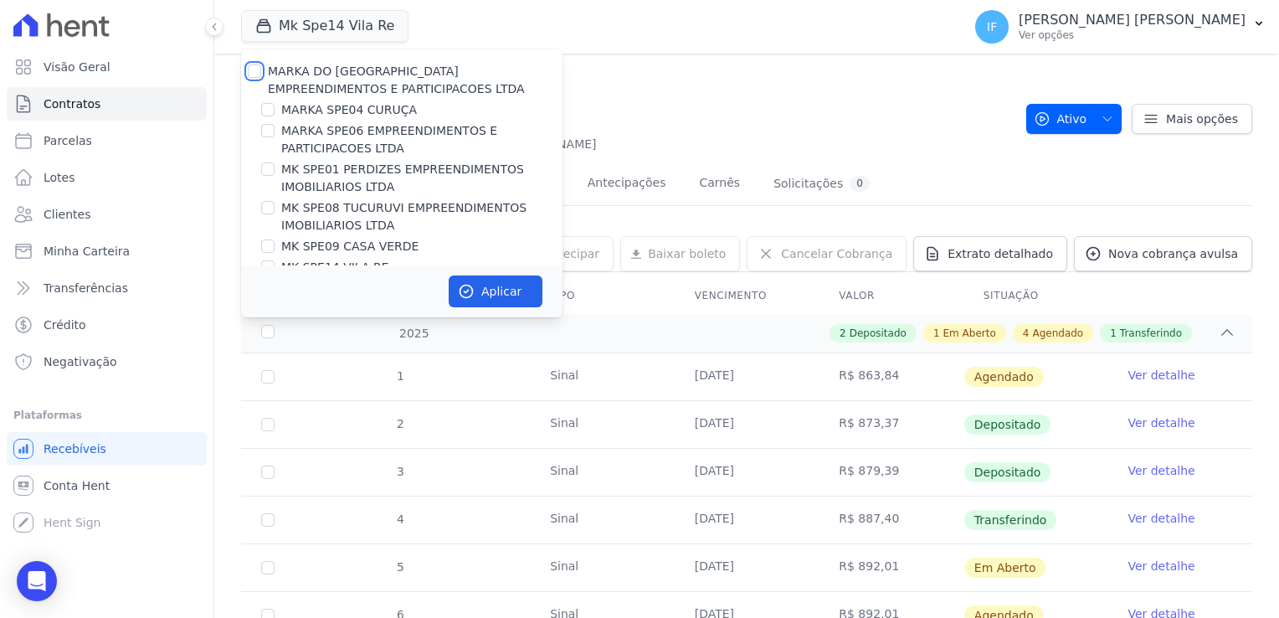
checkbox input "false"
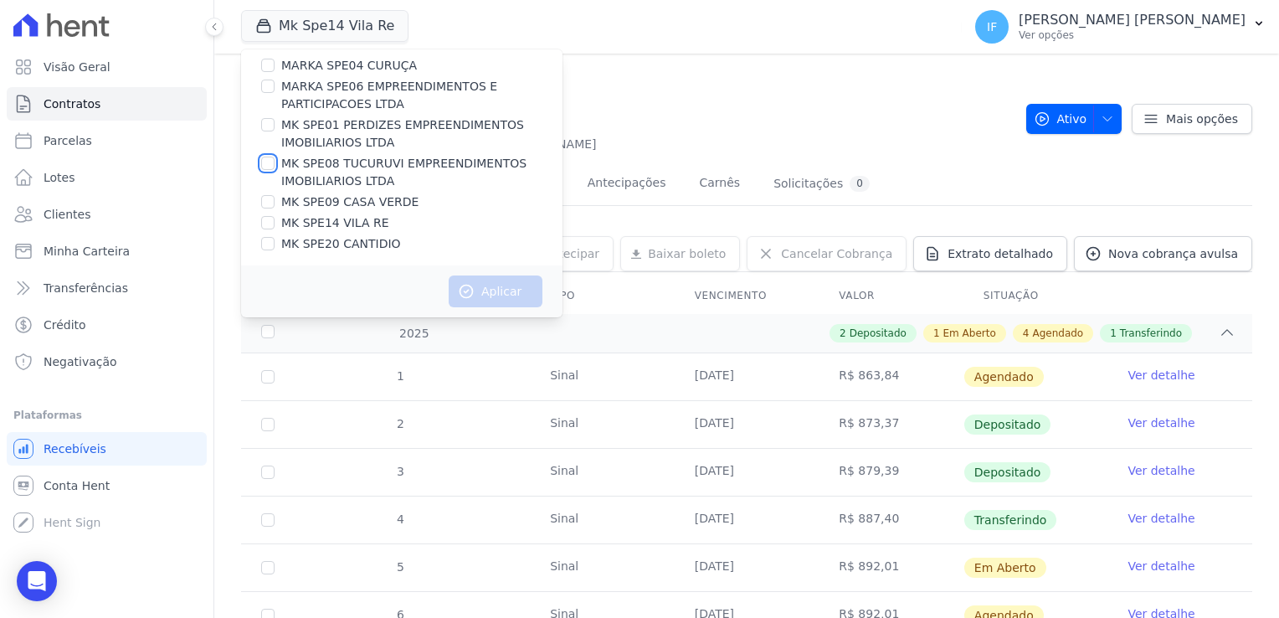
click at [268, 162] on input "MK SPE08 TUCURUVI EMPREENDIMENTOS IMOBILIARIOS LTDA" at bounding box center [267, 163] width 13 height 13
checkbox input "true"
click at [494, 298] on button "Aplicar" at bounding box center [496, 291] width 94 height 32
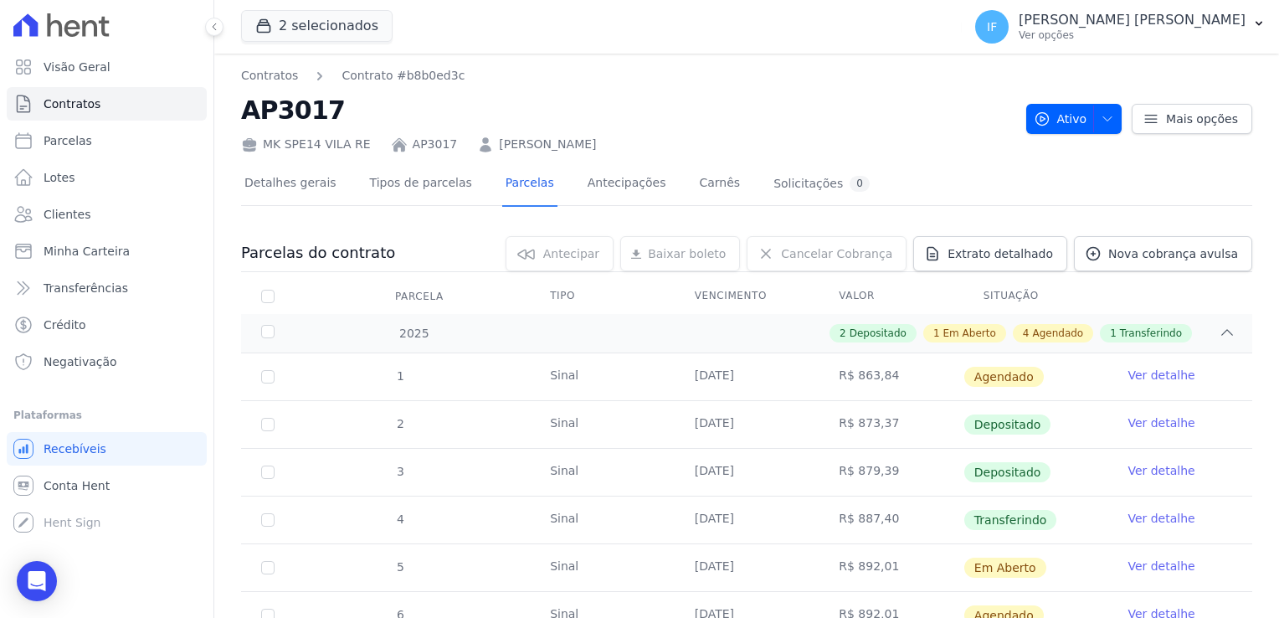
scroll to position [0, 0]
click at [321, 25] on button "2 selecionados" at bounding box center [317, 26] width 152 height 32
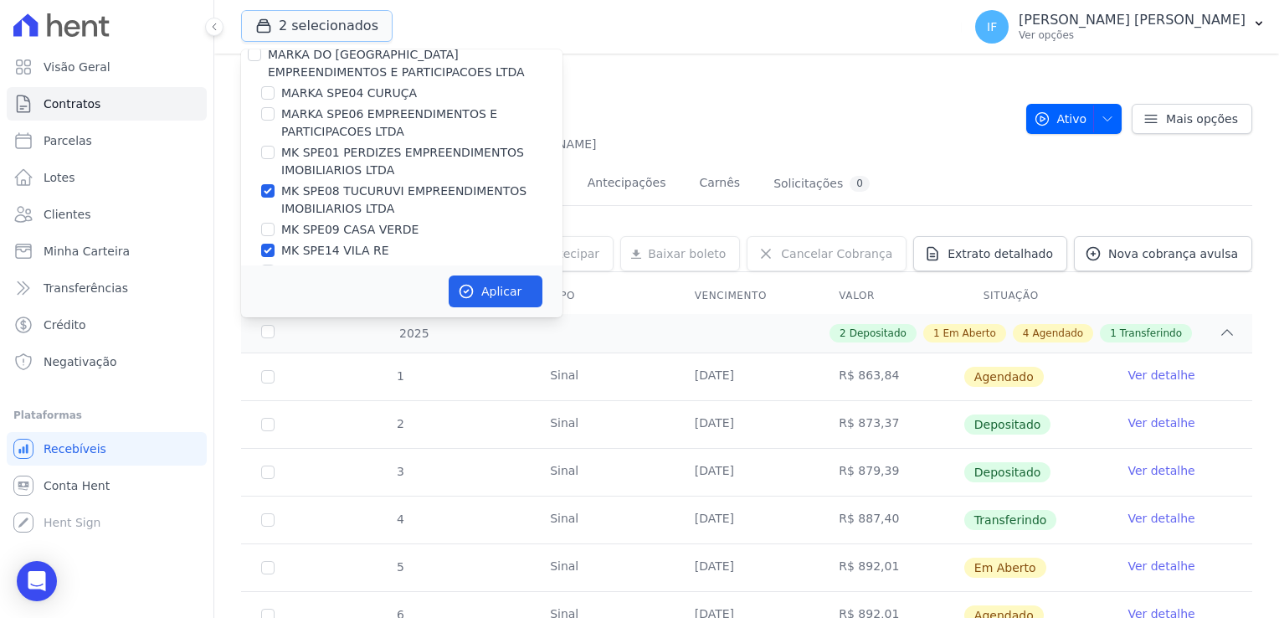
scroll to position [44, 0]
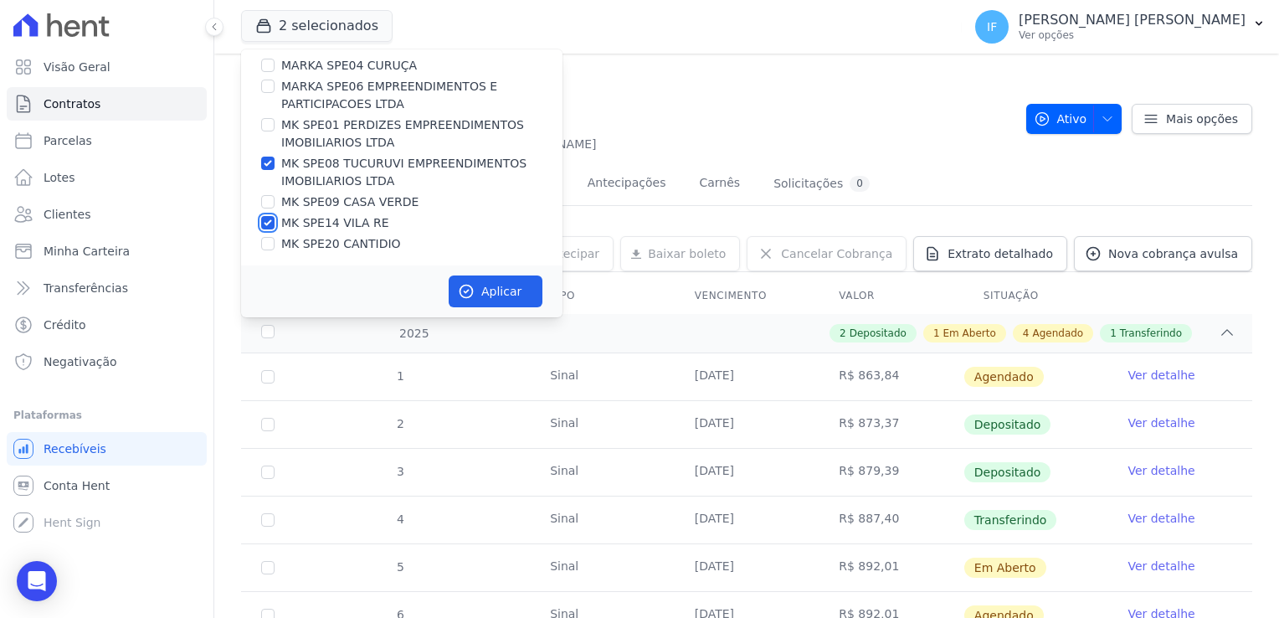
click at [271, 225] on input "MK SPE14 VILA RE" at bounding box center [267, 222] width 13 height 13
checkbox input "false"
click at [522, 290] on button "Aplicar" at bounding box center [496, 291] width 94 height 32
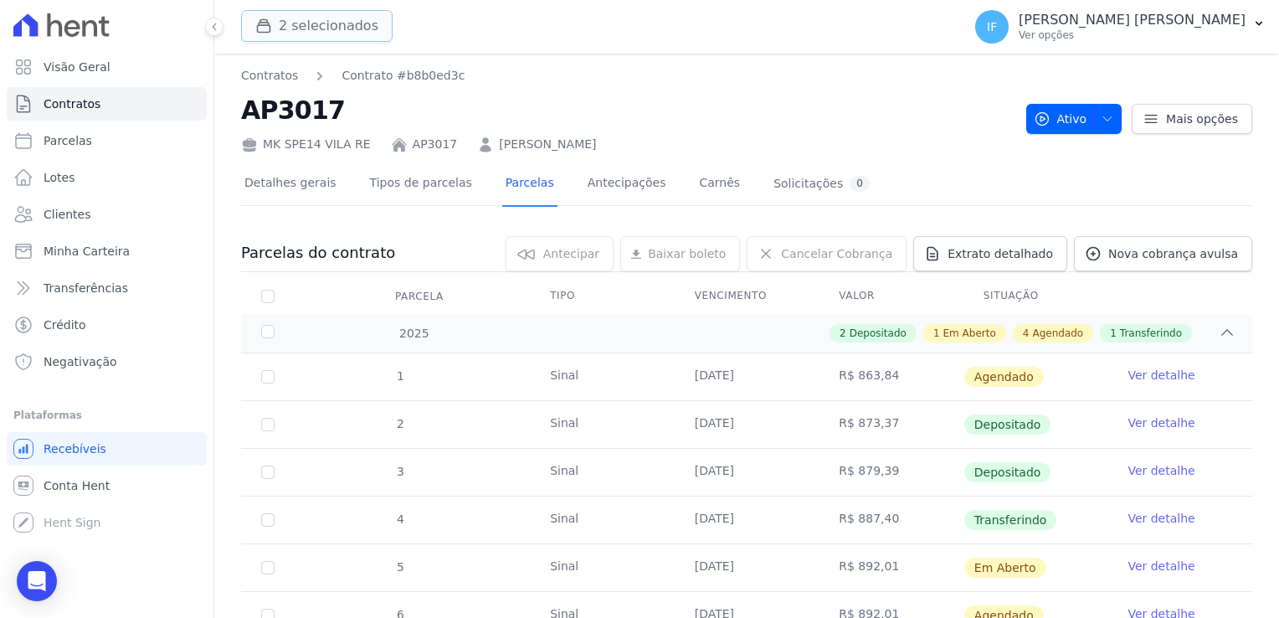
click at [340, 39] on button "2 selecionados" at bounding box center [317, 26] width 152 height 32
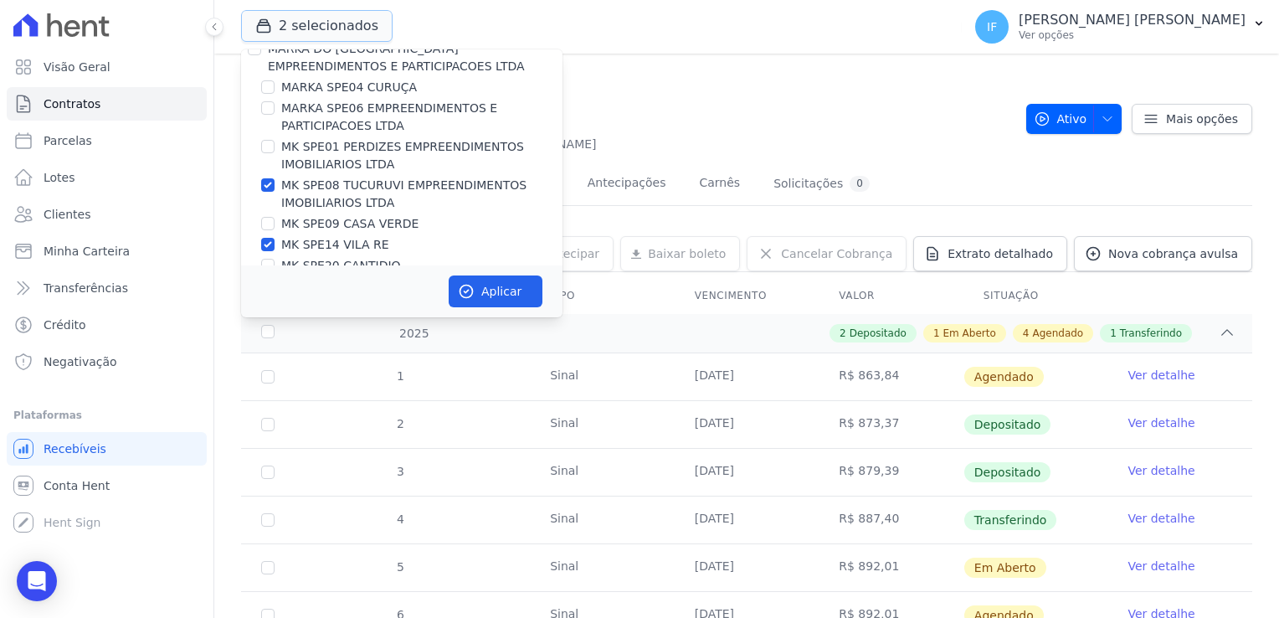
scroll to position [44, 0]
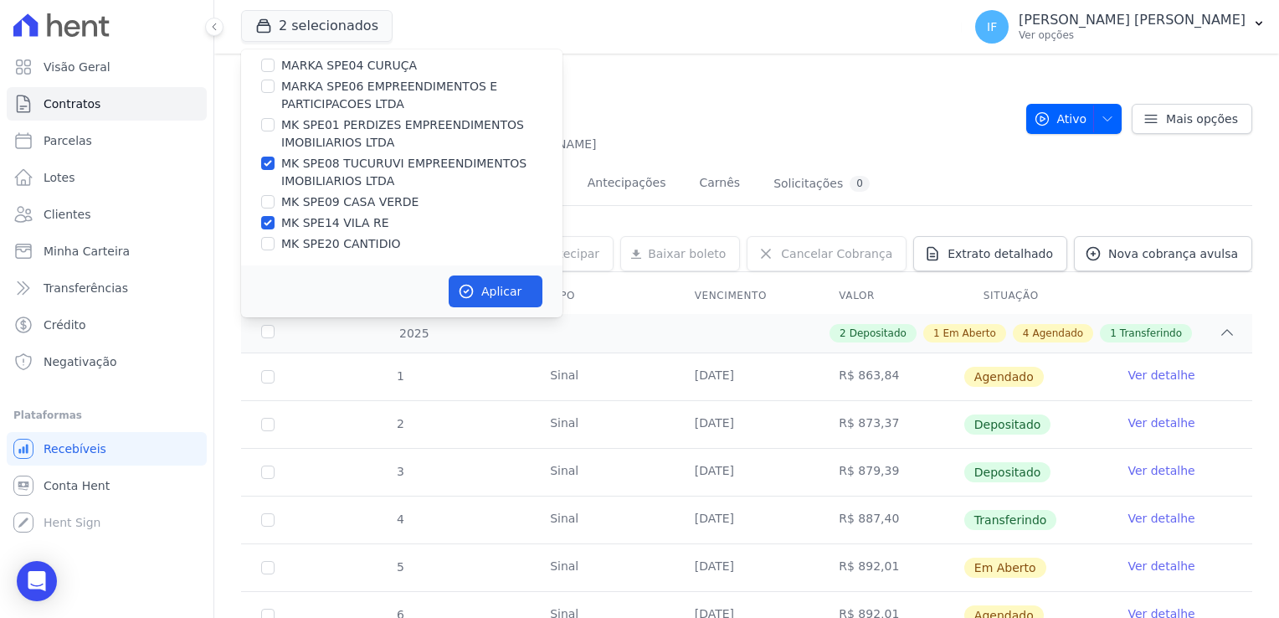
click at [312, 224] on label "MK SPE14 VILA RE" at bounding box center [335, 223] width 108 height 18
click at [275, 224] on input "MK SPE14 VILA RE" at bounding box center [267, 222] width 13 height 13
checkbox input "false"
click at [315, 110] on label "MARKA SPE06 EMPREENDIMENTOS E PARTICIPACOES LTDA" at bounding box center [421, 95] width 281 height 35
click at [275, 93] on input "MARKA SPE06 EMPREENDIMENTOS E PARTICIPACOES LTDA" at bounding box center [267, 86] width 13 height 13
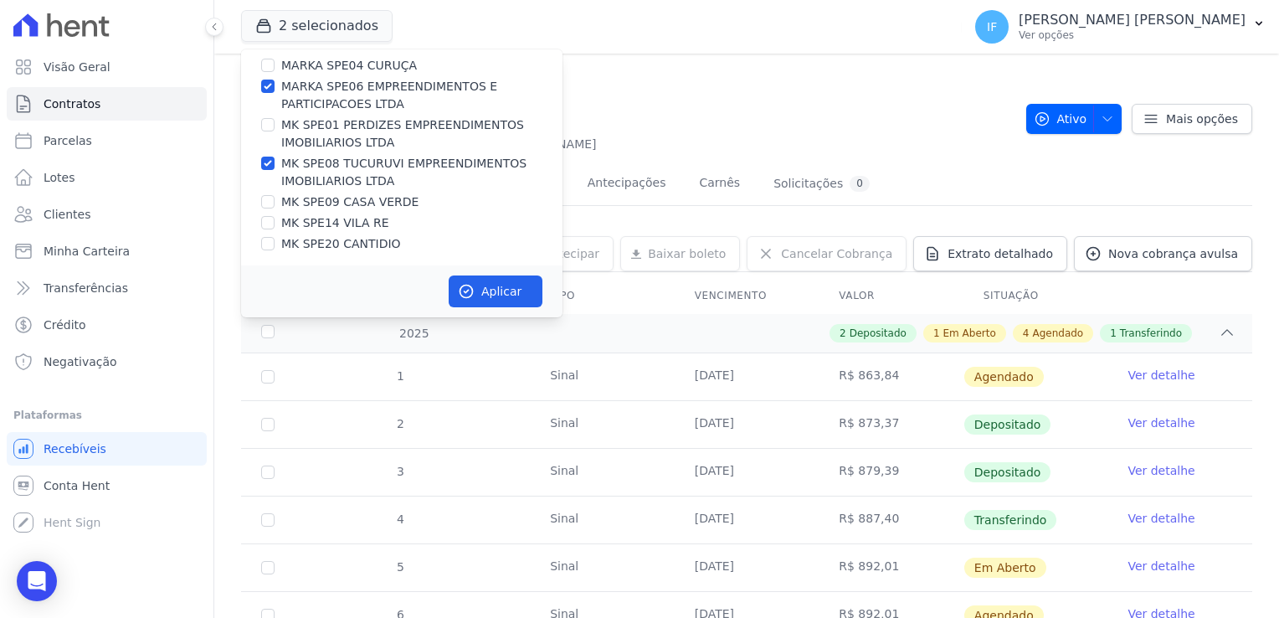
click at [317, 108] on label "MARKA SPE06 EMPREENDIMENTOS E PARTICIPACOES LTDA" at bounding box center [421, 95] width 281 height 35
click at [275, 93] on input "MARKA SPE06 EMPREENDIMENTOS E PARTICIPACOES LTDA" at bounding box center [267, 86] width 13 height 13
checkbox input "false"
click at [498, 290] on button "Aplicar" at bounding box center [496, 291] width 94 height 32
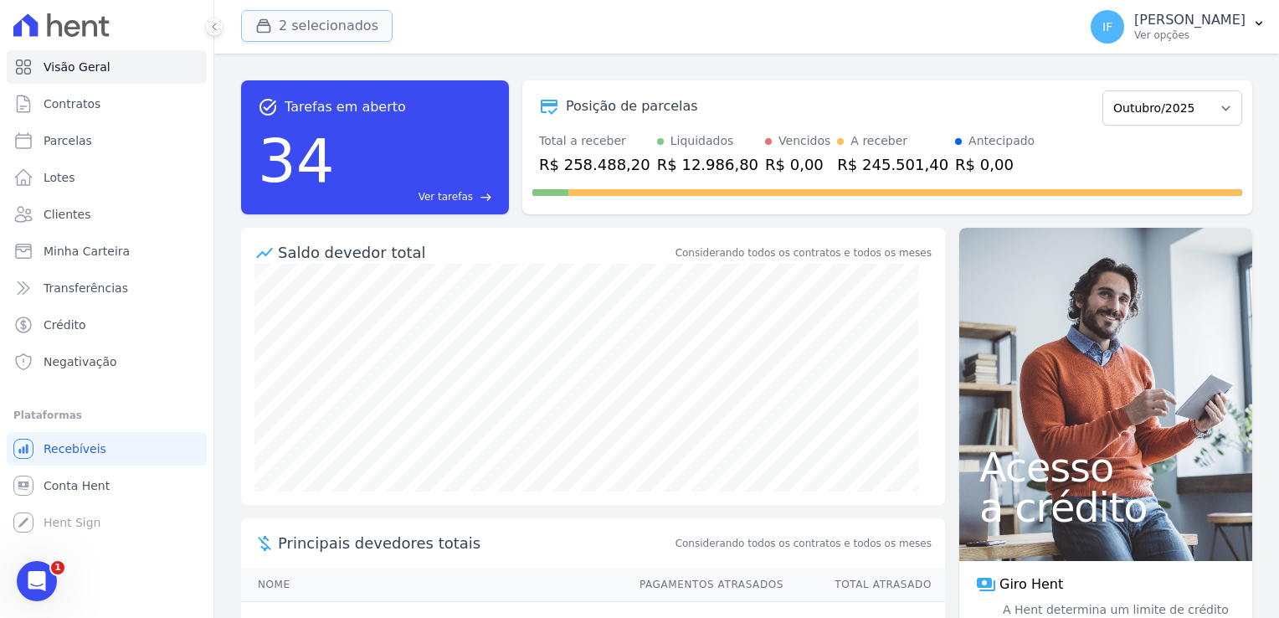
click at [347, 23] on button "2 selecionados" at bounding box center [317, 26] width 152 height 32
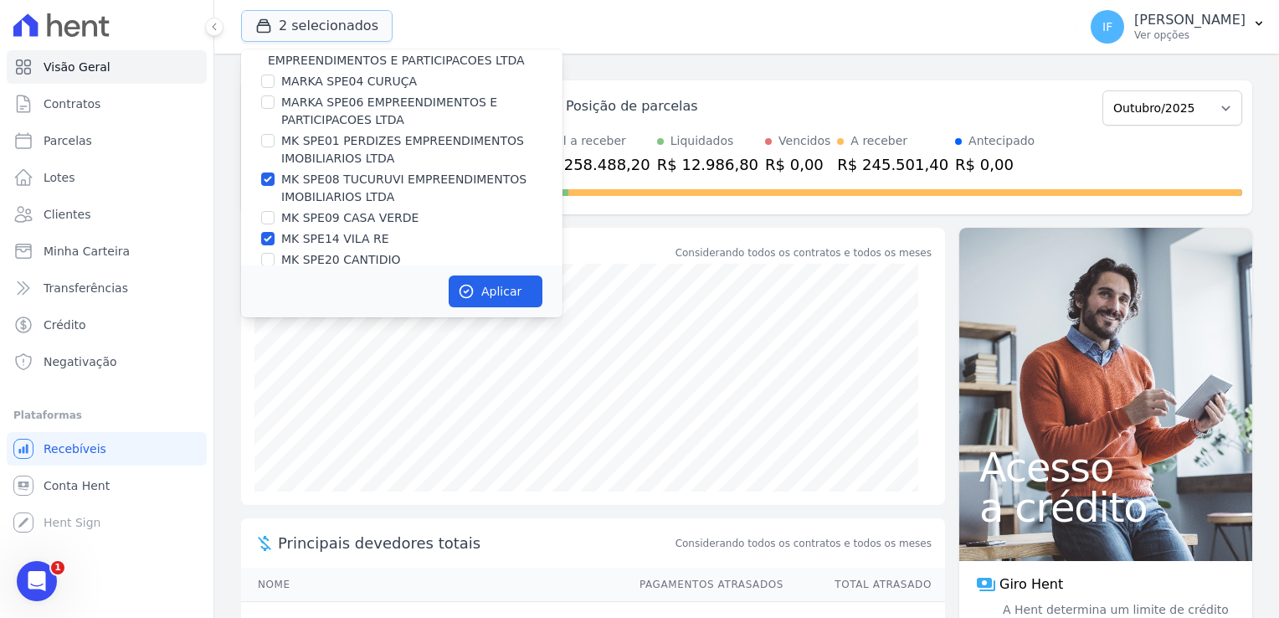
scroll to position [44, 0]
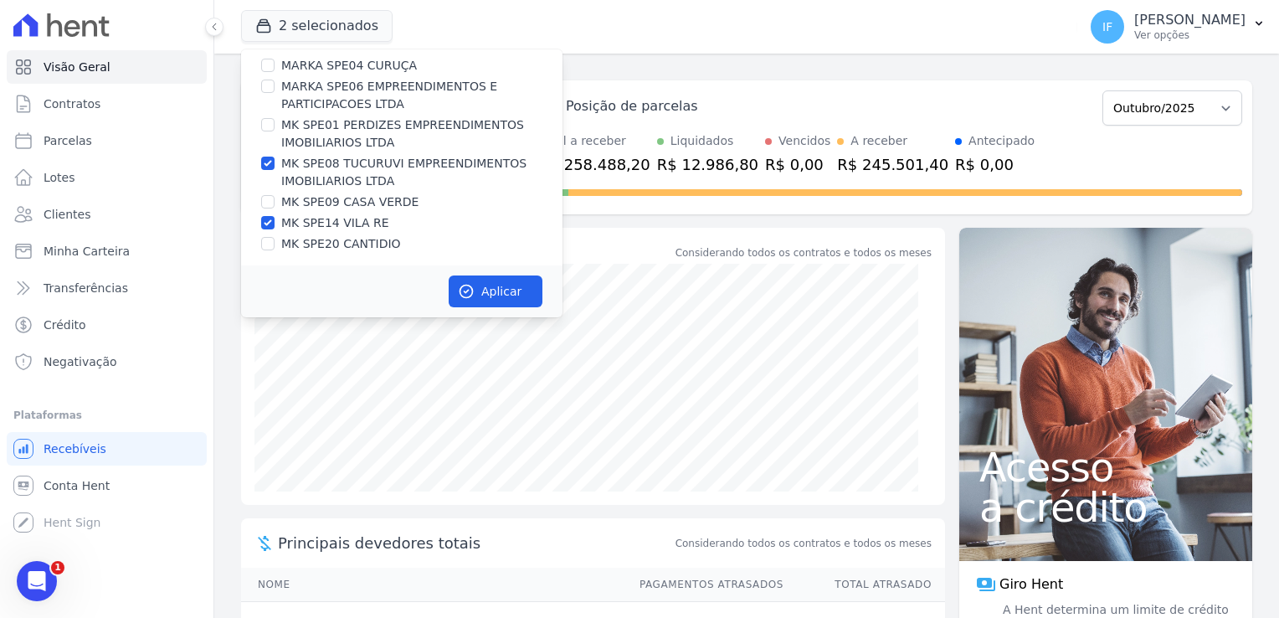
click at [268, 214] on div at bounding box center [267, 222] width 13 height 17
click at [268, 221] on input "MK SPE14 VILA RE" at bounding box center [267, 222] width 13 height 13
checkbox input "false"
drag, startPoint x: 496, startPoint y: 290, endPoint x: 490, endPoint y: 282, distance: 10.1
click at [496, 288] on button "Aplicar" at bounding box center [496, 291] width 94 height 32
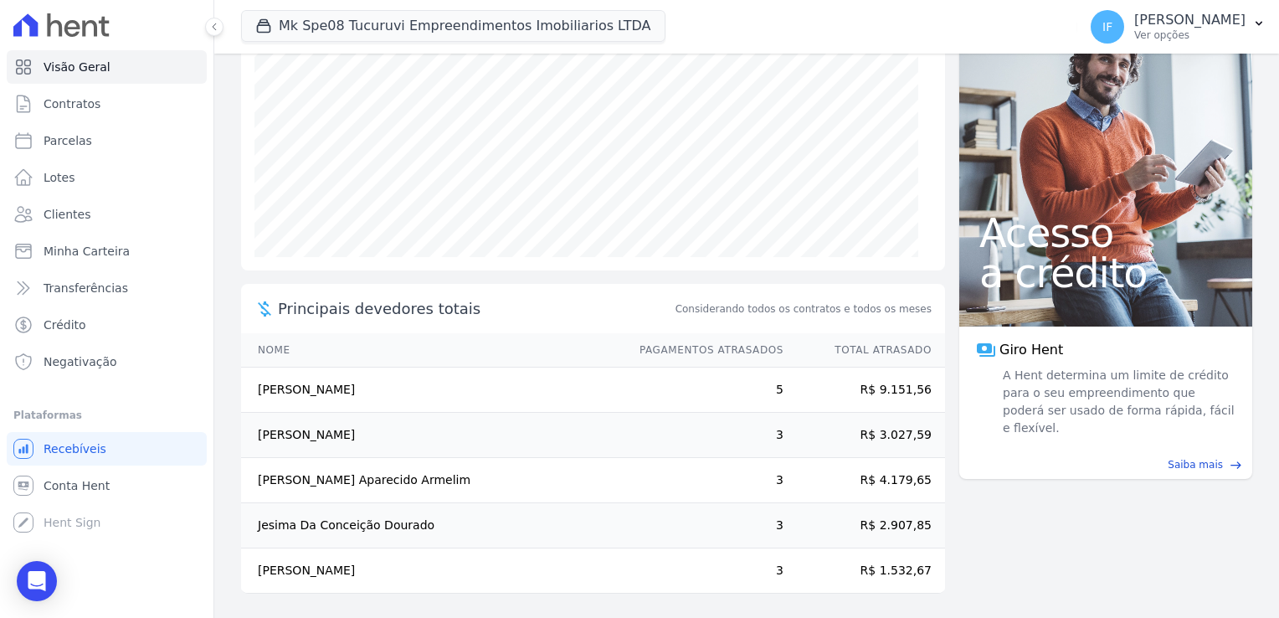
scroll to position [235, 0]
click at [92, 484] on span "Conta Hent" at bounding box center [77, 485] width 66 height 17
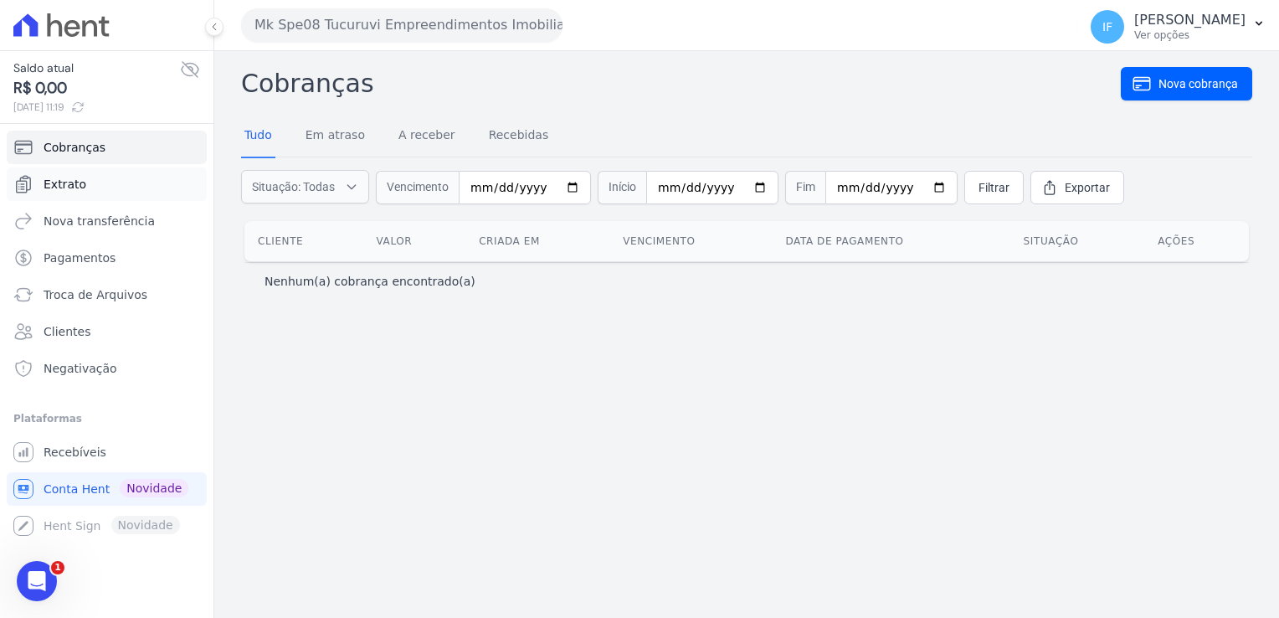
click at [85, 174] on link "Extrato" at bounding box center [107, 183] width 200 height 33
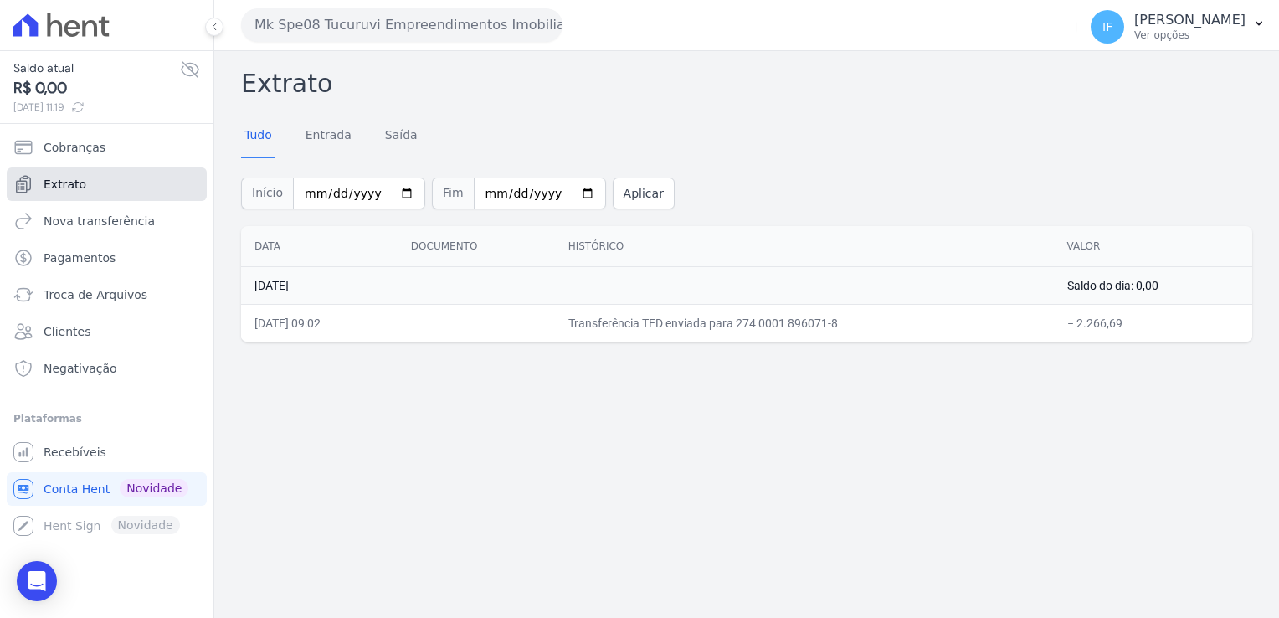
click at [77, 180] on span "Extrato" at bounding box center [65, 184] width 43 height 17
click at [303, 195] on input "[DATE]" at bounding box center [359, 193] width 132 height 32
click at [393, 180] on input "[DATE]" at bounding box center [359, 193] width 132 height 32
click at [395, 193] on input "[DATE]" at bounding box center [359, 193] width 132 height 32
type input "[DATE]"
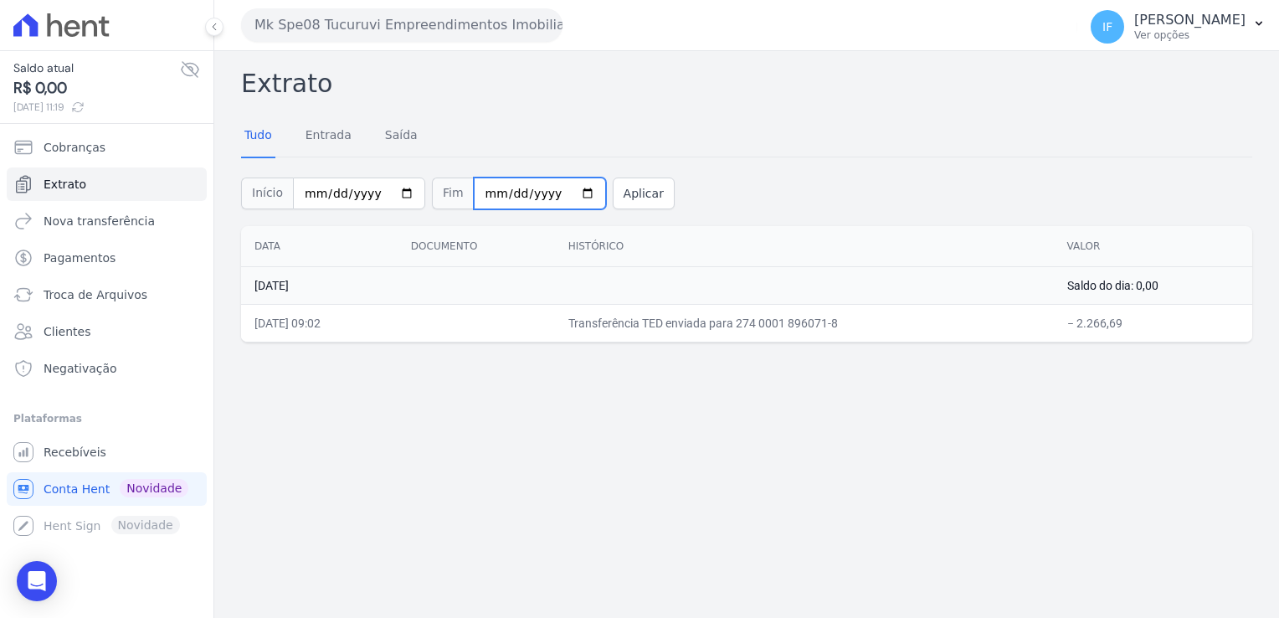
click at [563, 196] on input "[DATE]" at bounding box center [540, 193] width 132 height 32
type input "[DATE]"
click at [618, 196] on button "Aplicar" at bounding box center [644, 193] width 62 height 32
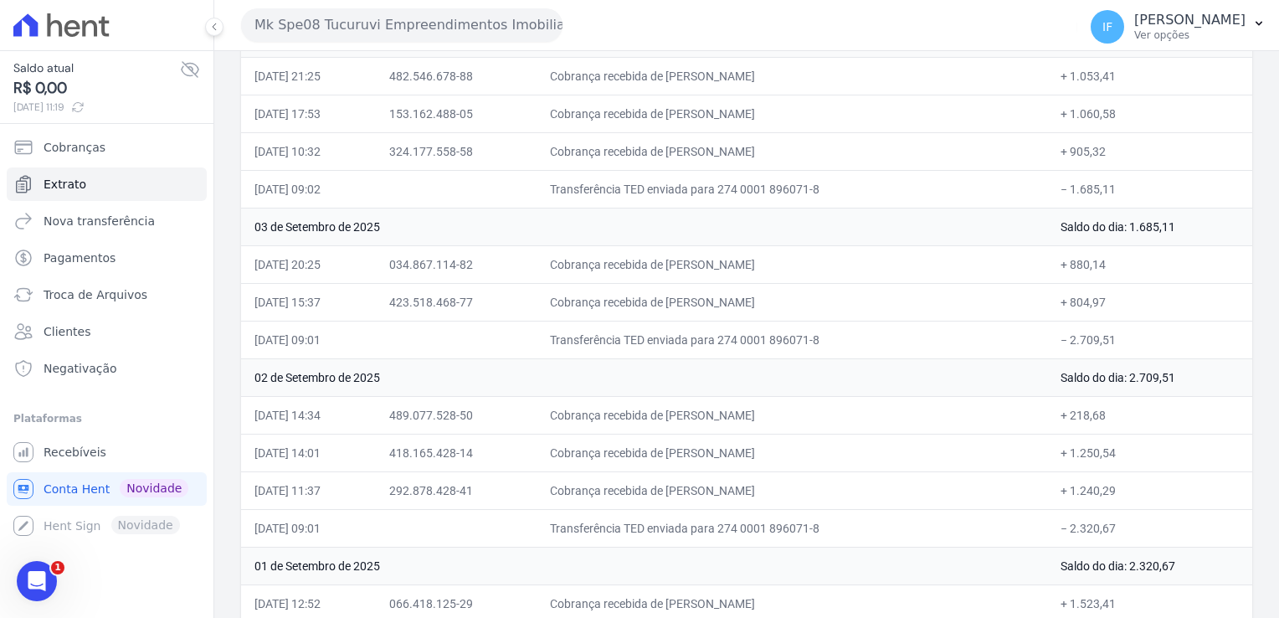
scroll to position [4573, 0]
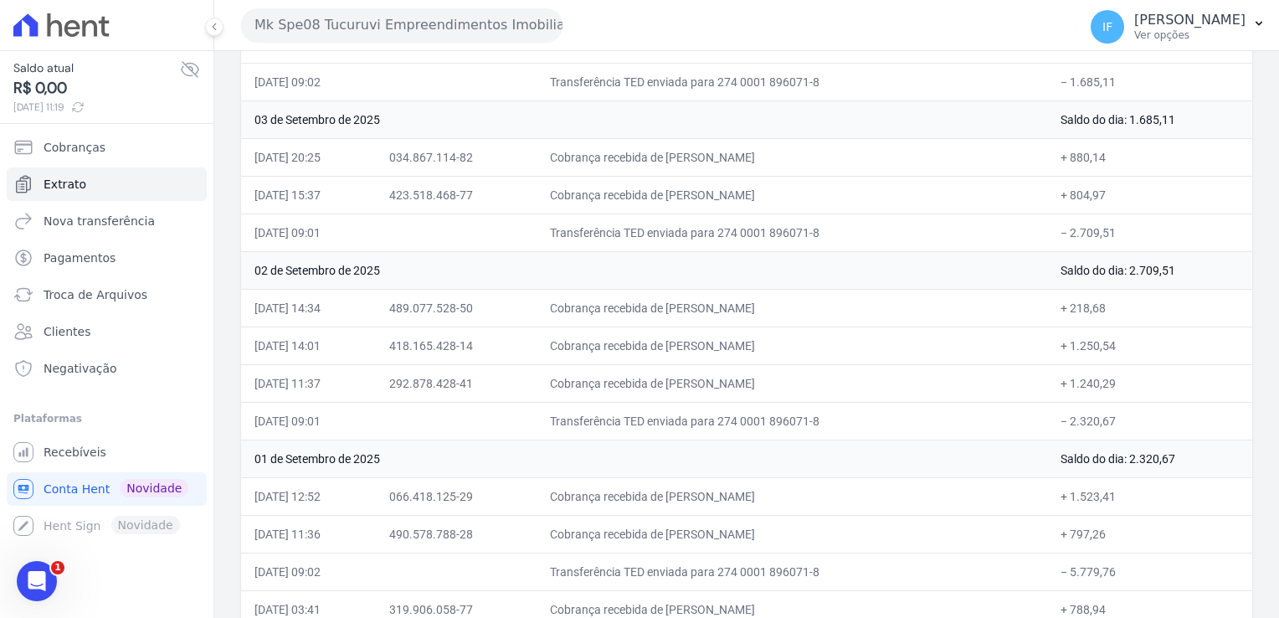
drag, startPoint x: 253, startPoint y: 276, endPoint x: 1113, endPoint y: 589, distance: 914.9
drag, startPoint x: 1113, startPoint y: 589, endPoint x: 1080, endPoint y: 581, distance: 33.7
copy tbody "32 lo Ipsumdol si 8833 Ametc ad eli: 8.721,69 32/41/9195, 79:66 459.400.939-99 …"
